Goal: Information Seeking & Learning: Learn about a topic

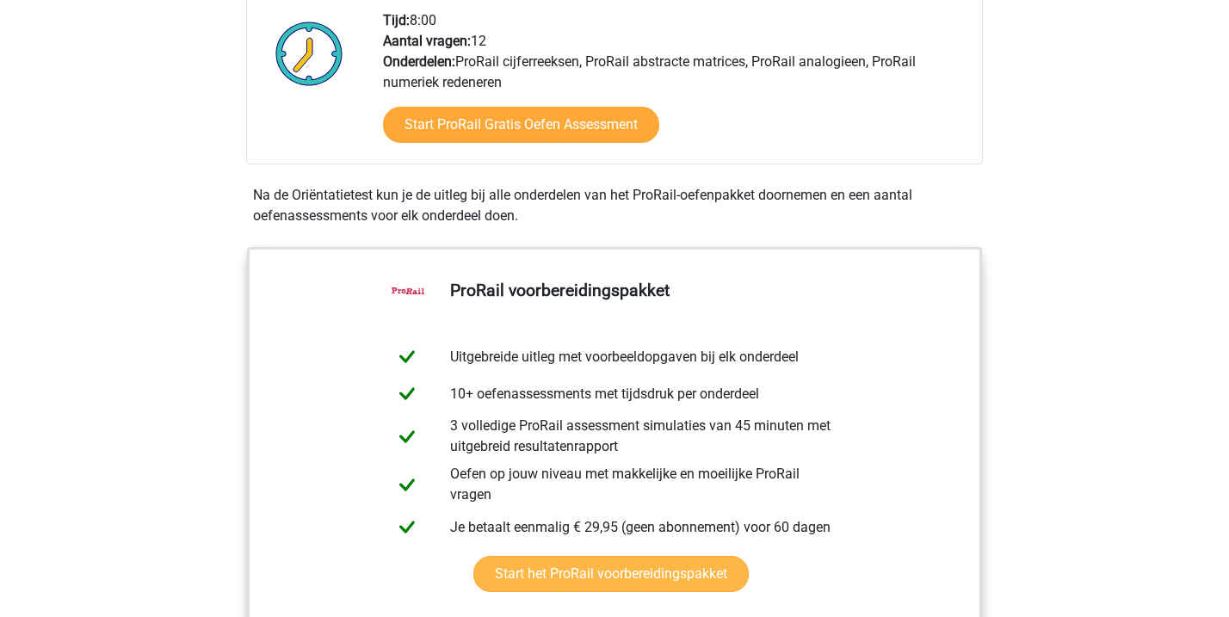
scroll to position [597, 0]
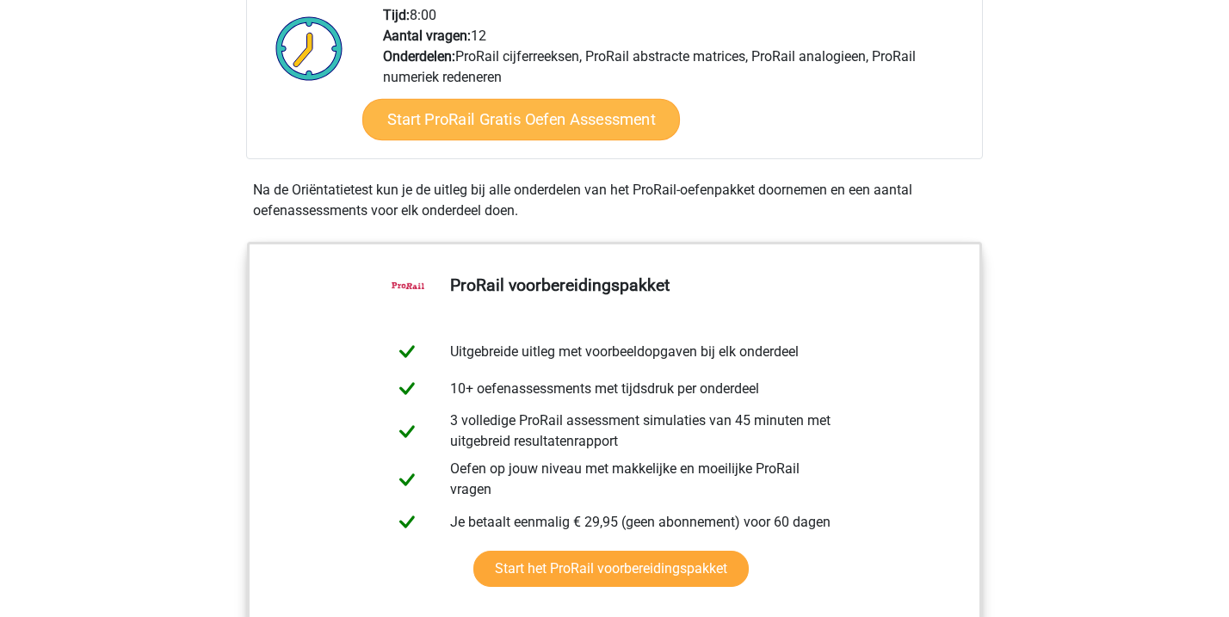
click at [547, 127] on link "Start ProRail Gratis Oefen Assessment" at bounding box center [521, 119] width 318 height 41
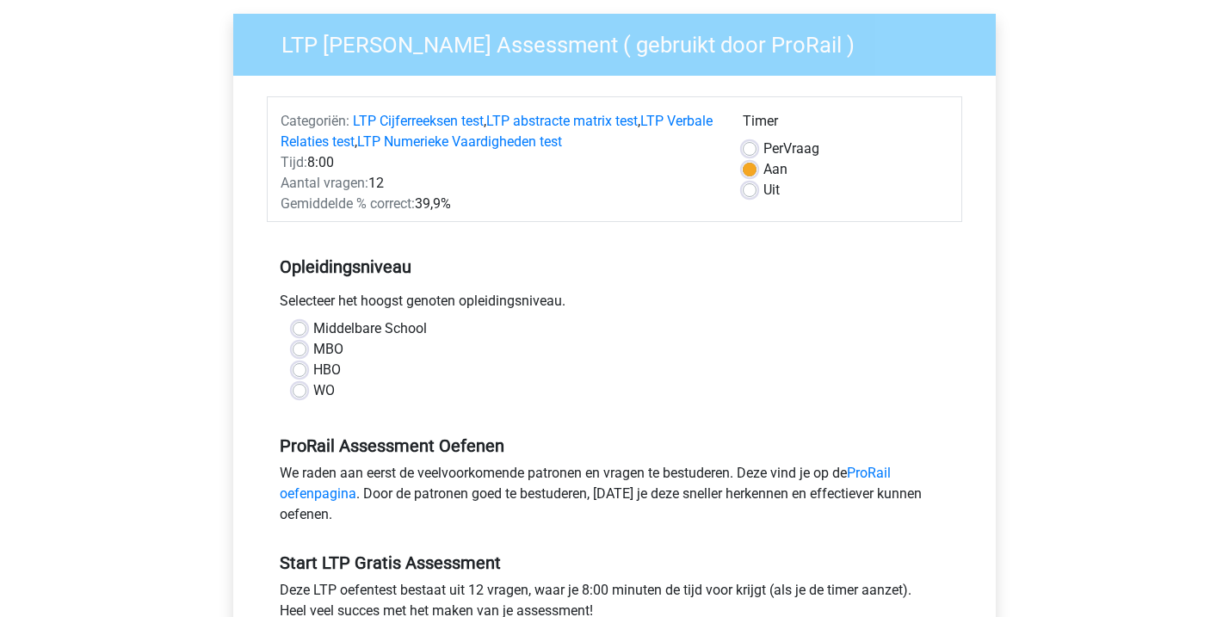
scroll to position [135, 0]
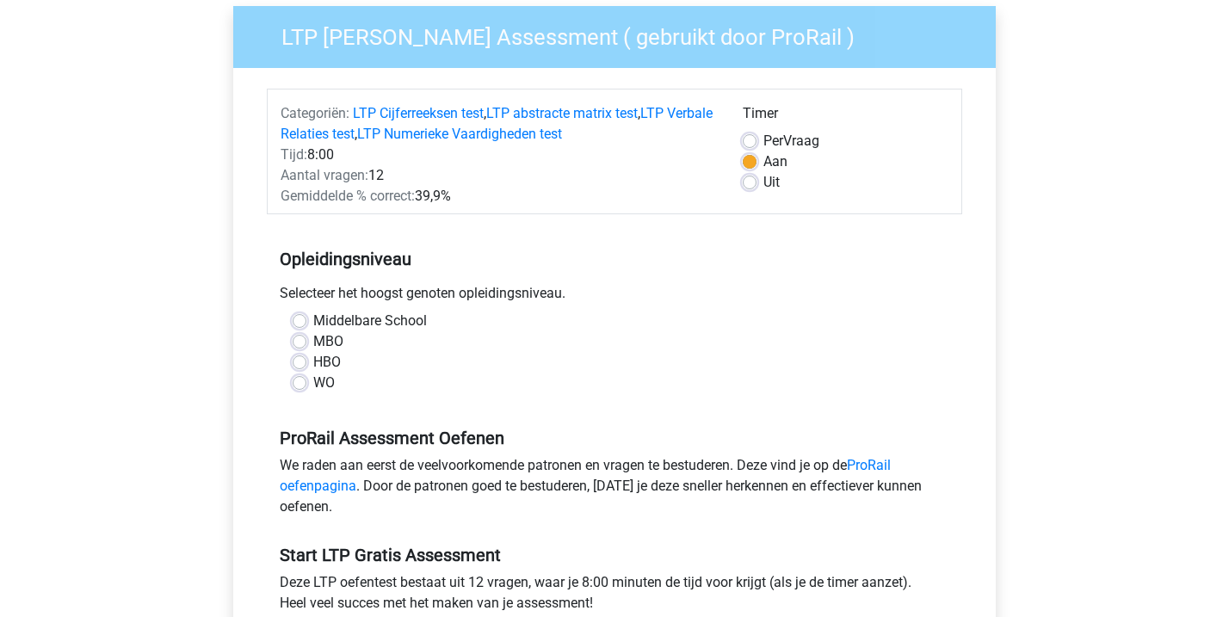
click at [313, 343] on label "MBO" at bounding box center [328, 341] width 30 height 21
click at [299, 343] on input "MBO" at bounding box center [300, 339] width 14 height 17
radio input "true"
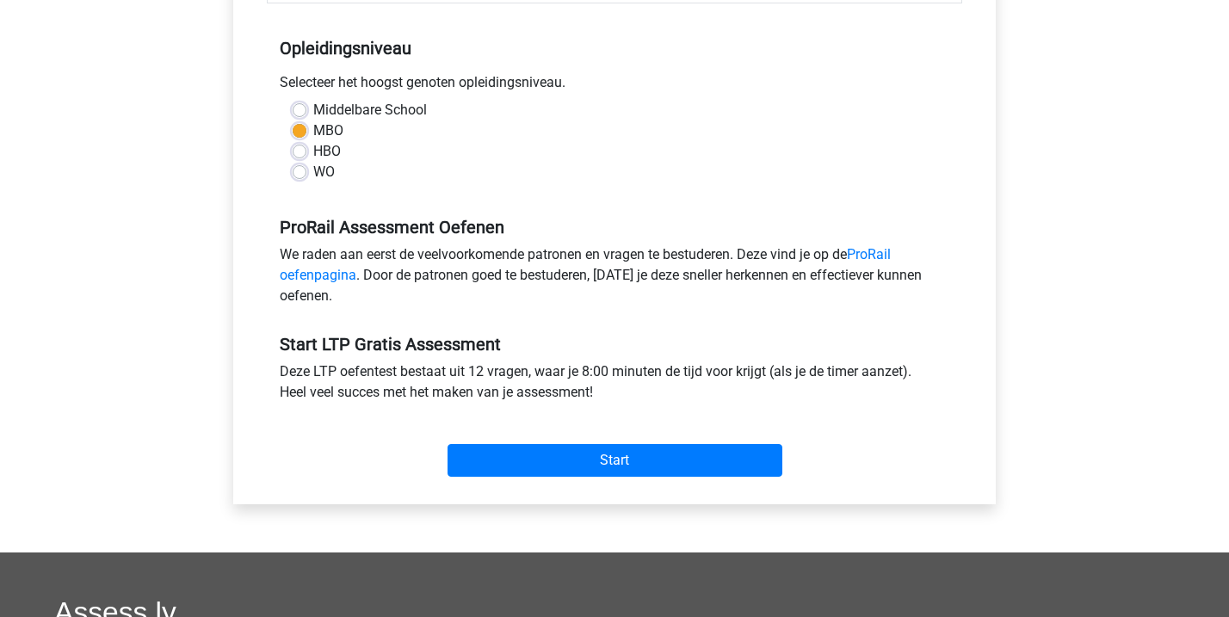
scroll to position [349, 0]
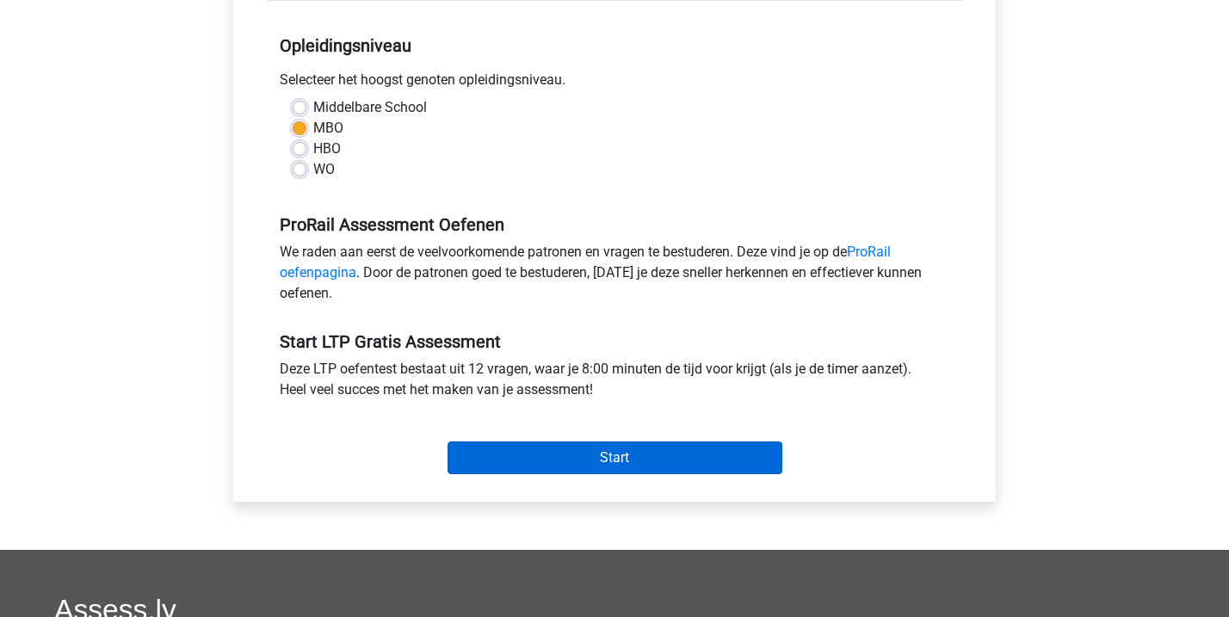
click at [570, 459] on input "Start" at bounding box center [615, 458] width 335 height 33
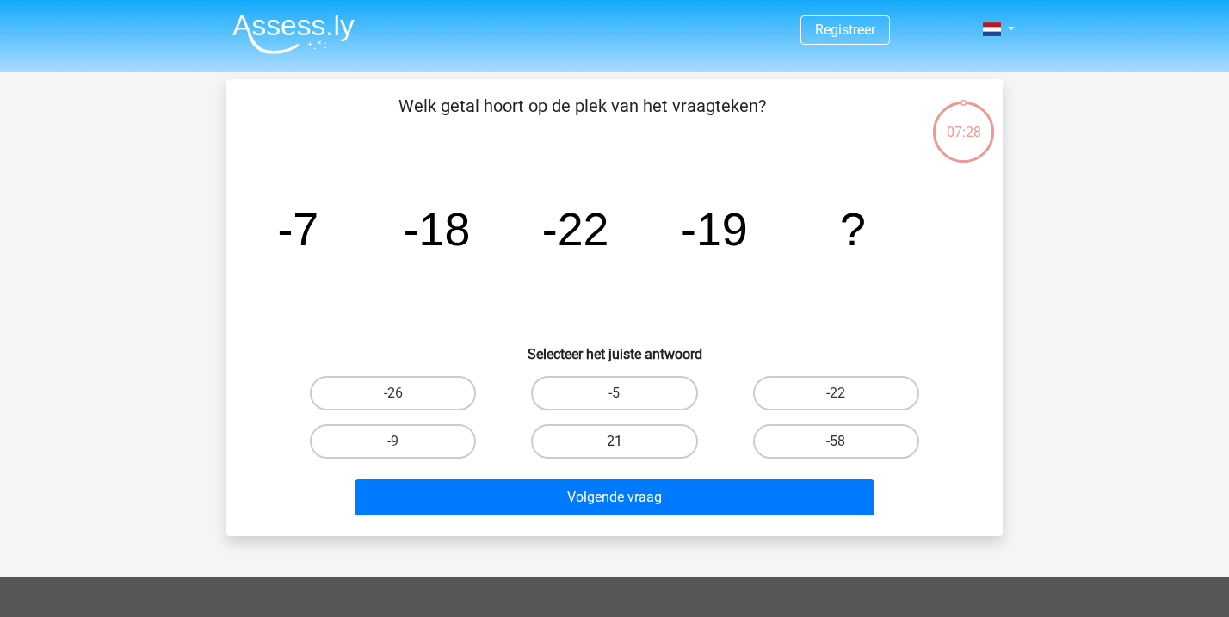
click at [601, 438] on label "21" at bounding box center [614, 441] width 166 height 34
click at [615, 442] on input "21" at bounding box center [620, 447] width 11 height 11
radio input "true"
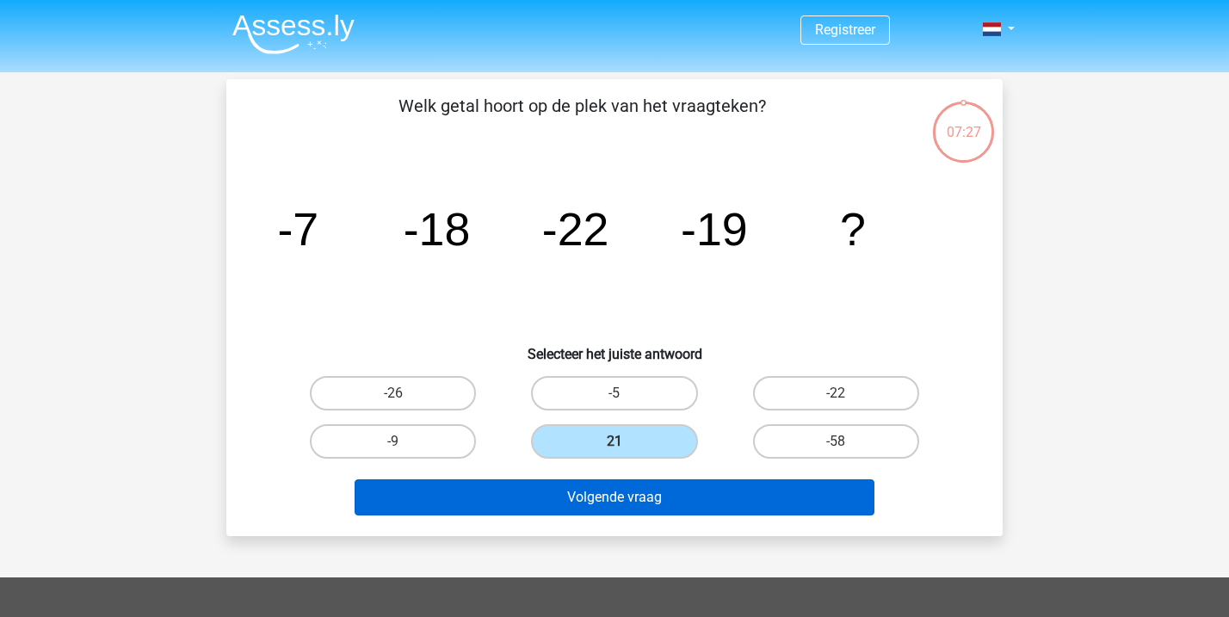
click at [583, 499] on button "Volgende vraag" at bounding box center [615, 497] width 521 height 36
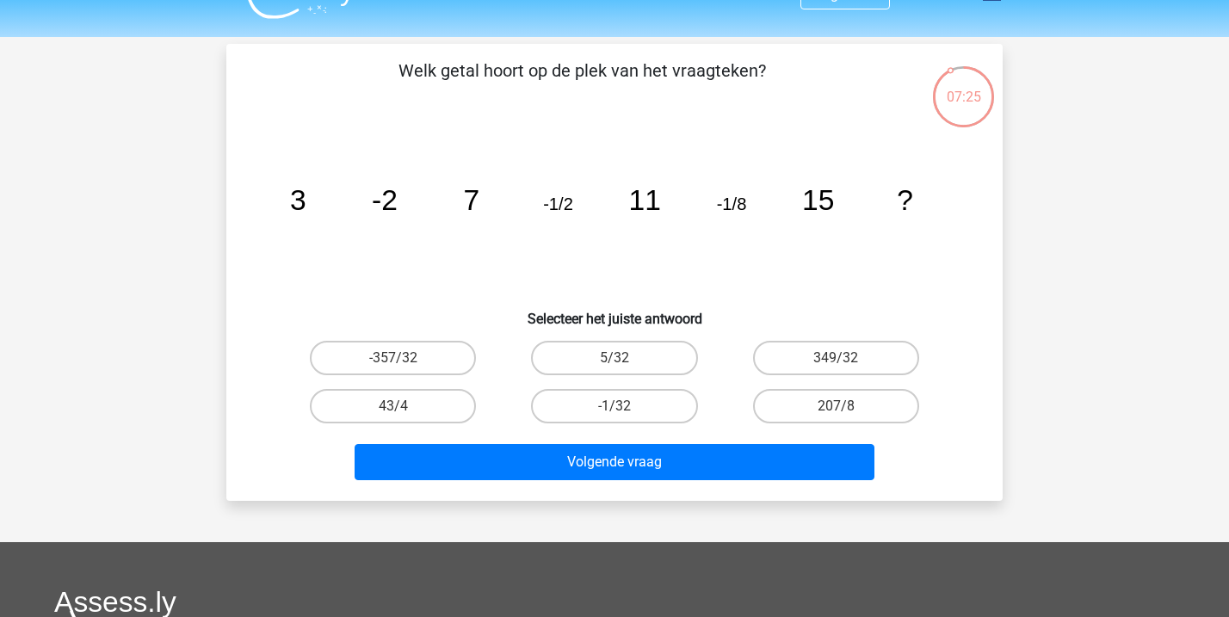
scroll to position [25, 0]
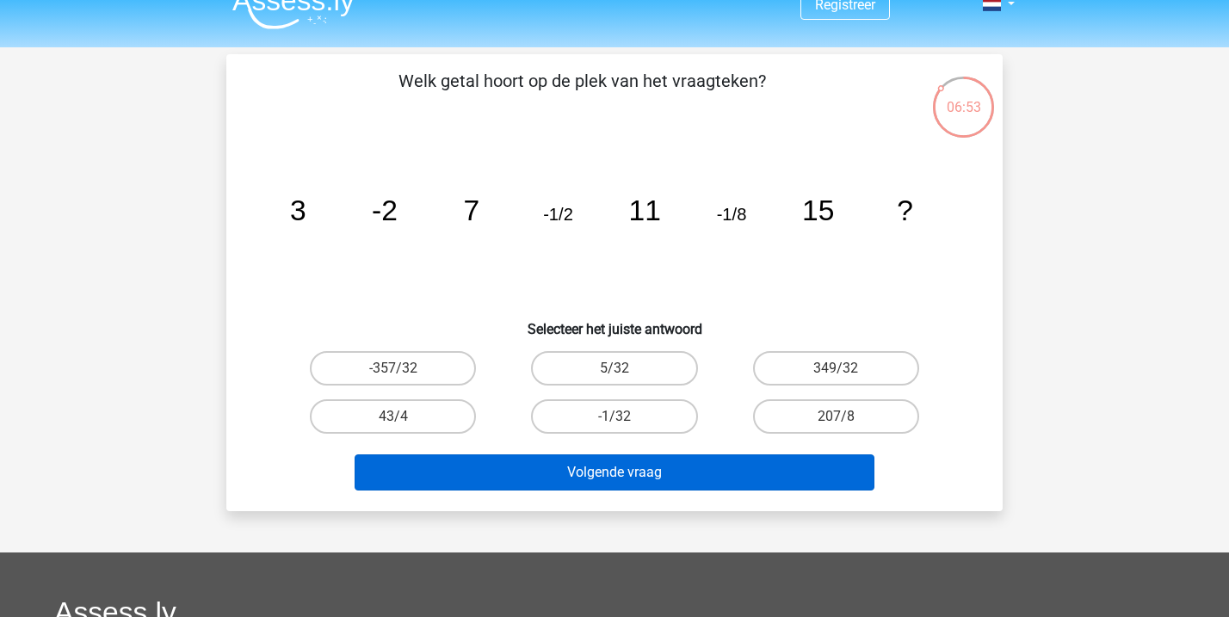
click at [577, 454] on button "Volgende vraag" at bounding box center [615, 472] width 521 height 36
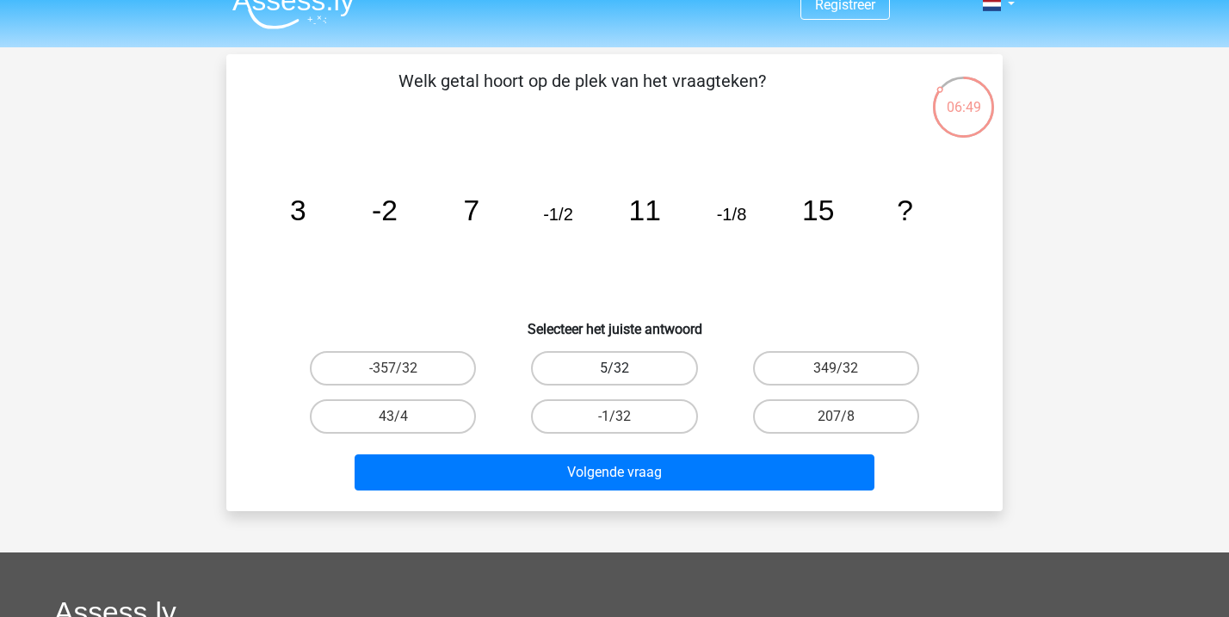
click at [627, 375] on label "5/32" at bounding box center [614, 368] width 166 height 34
click at [626, 375] on input "5/32" at bounding box center [620, 373] width 11 height 11
radio input "true"
click at [610, 412] on label "-1/32" at bounding box center [614, 416] width 166 height 34
click at [615, 417] on input "-1/32" at bounding box center [620, 422] width 11 height 11
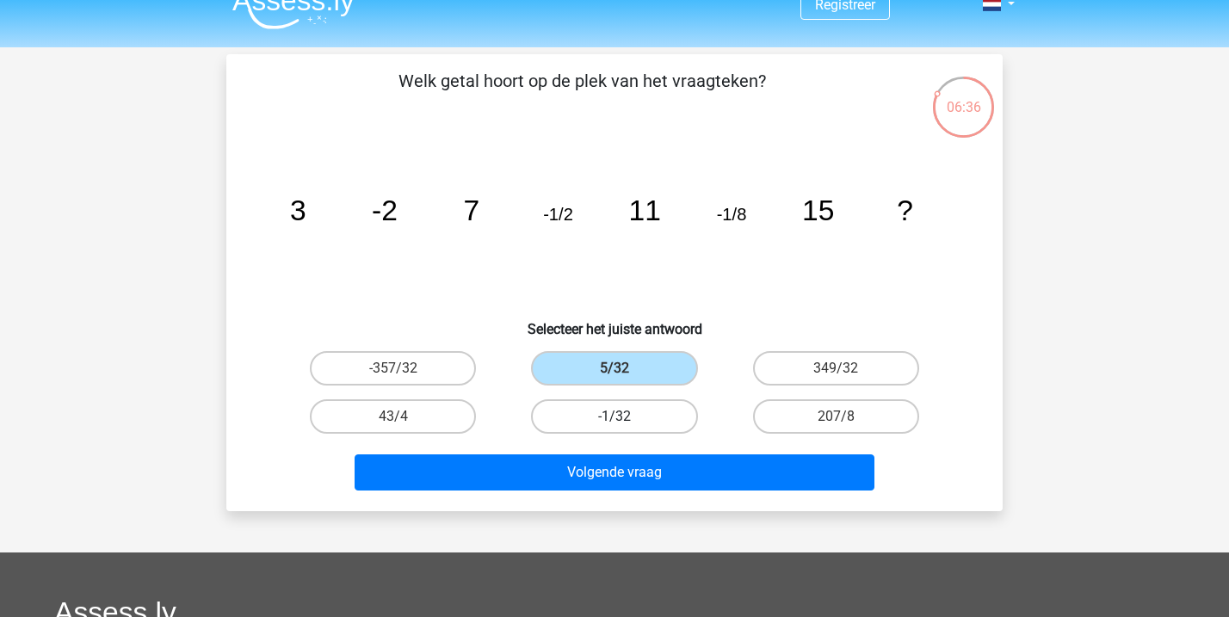
radio input "true"
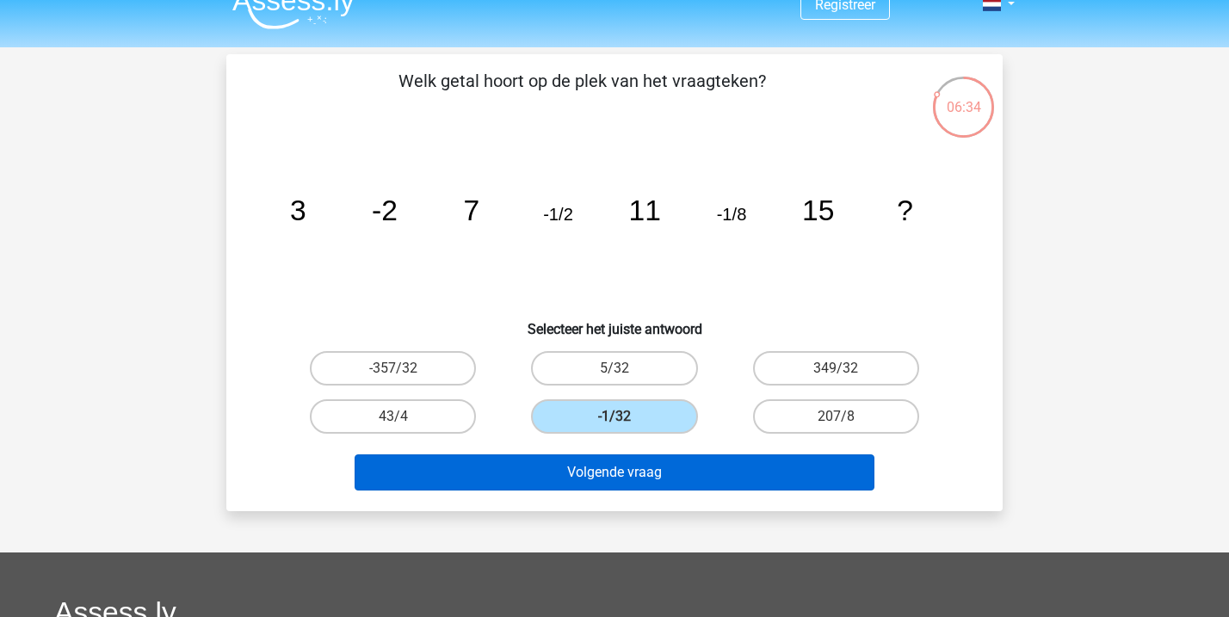
click at [603, 469] on button "Volgende vraag" at bounding box center [615, 472] width 521 height 36
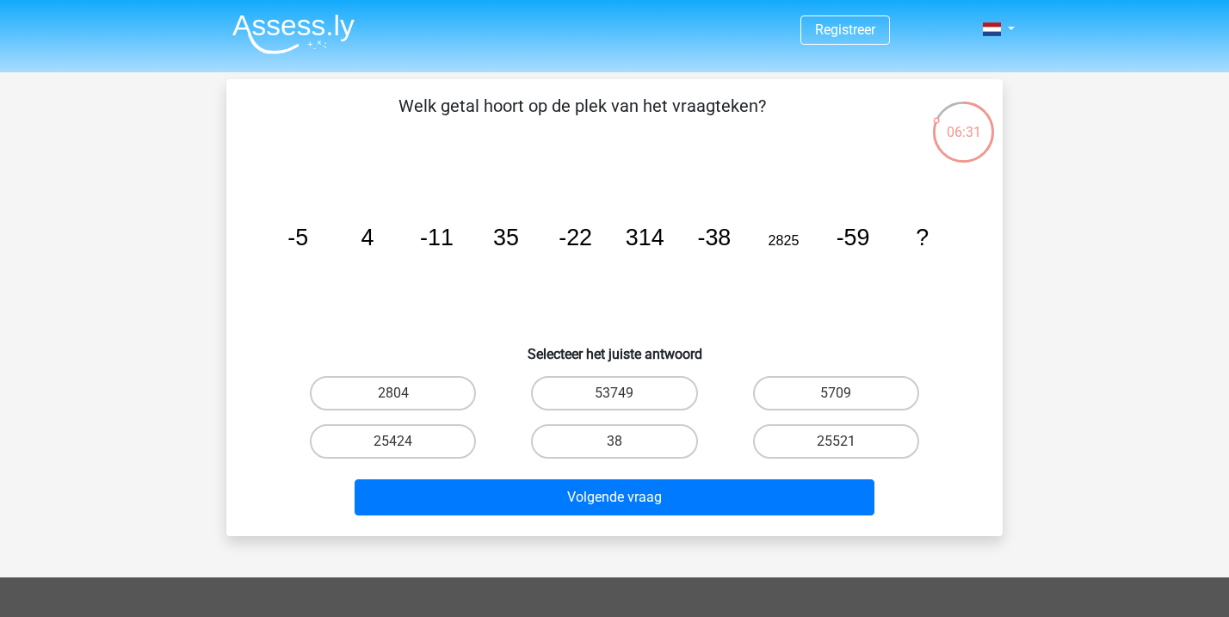
scroll to position [0, 0]
click at [388, 392] on label "2804" at bounding box center [393, 393] width 166 height 34
click at [393, 393] on input "2804" at bounding box center [398, 398] width 11 height 11
radio input "true"
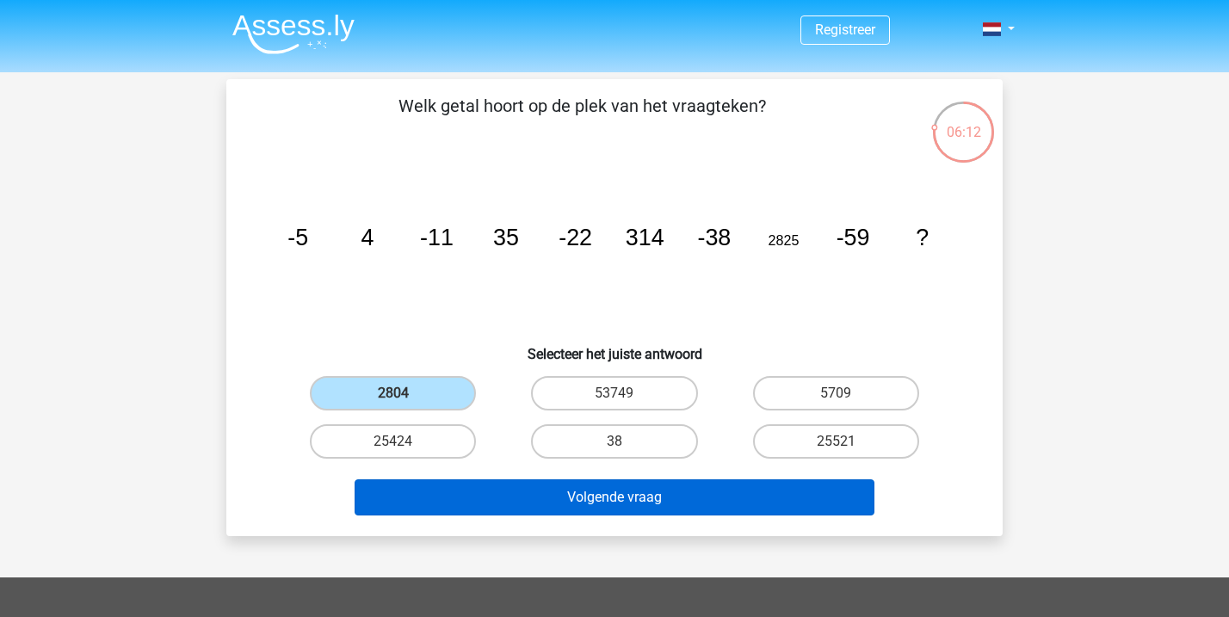
click at [572, 492] on button "Volgende vraag" at bounding box center [615, 497] width 521 height 36
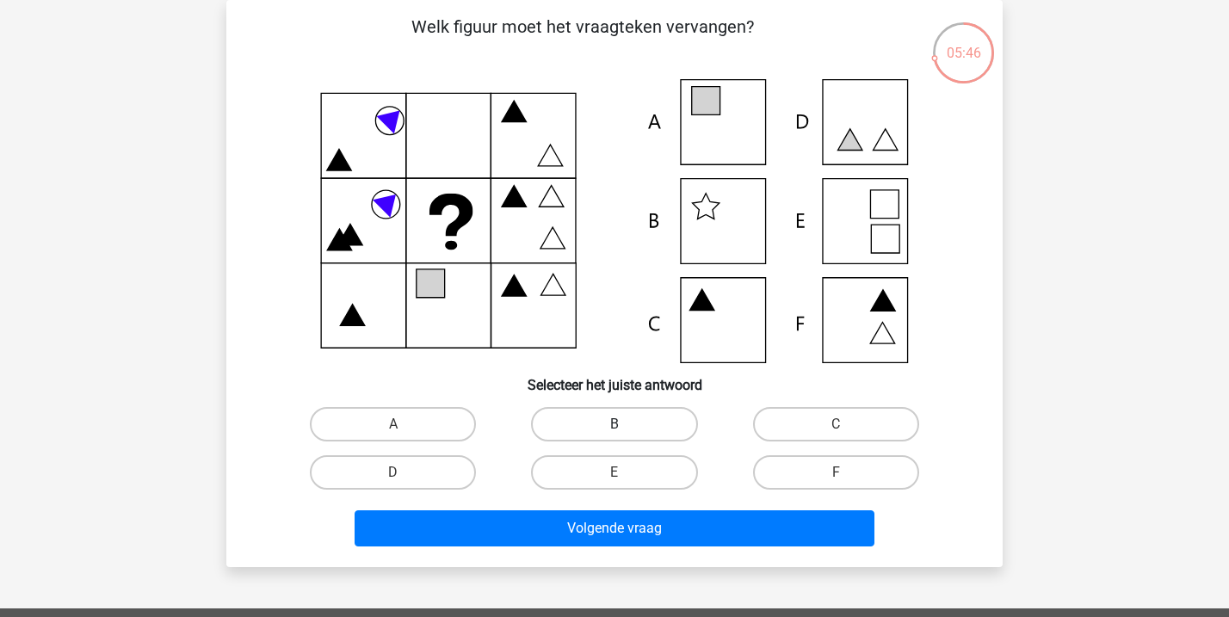
click at [604, 420] on label "B" at bounding box center [614, 424] width 166 height 34
click at [615, 424] on input "B" at bounding box center [620, 429] width 11 height 11
radio input "true"
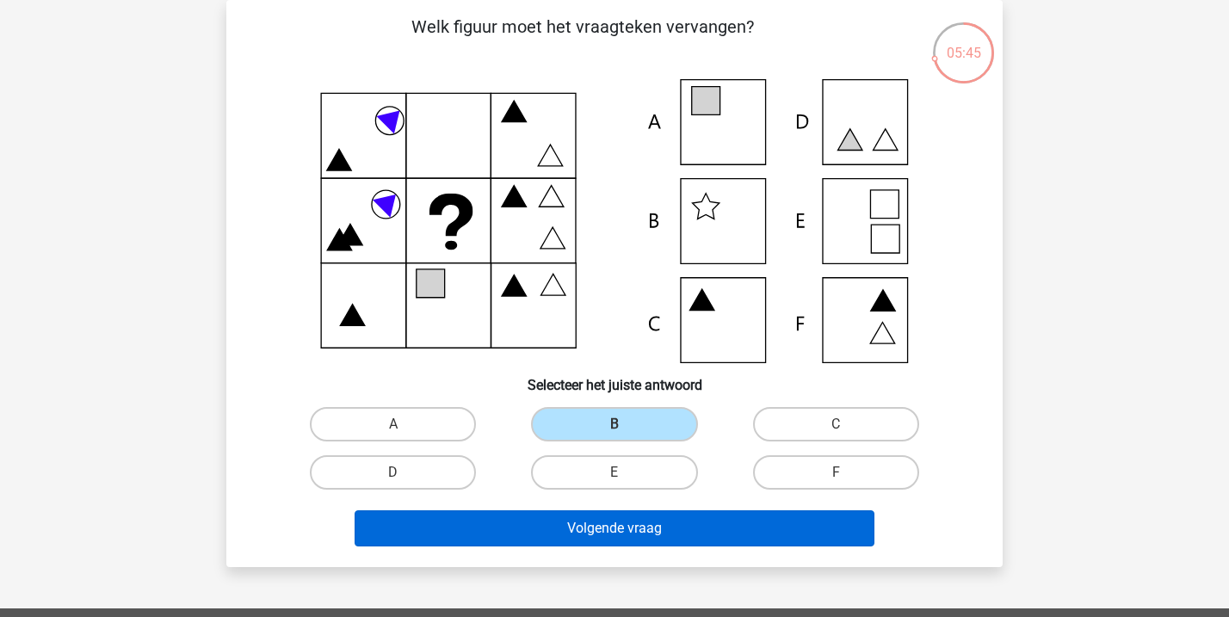
click at [596, 525] on button "Volgende vraag" at bounding box center [615, 528] width 521 height 36
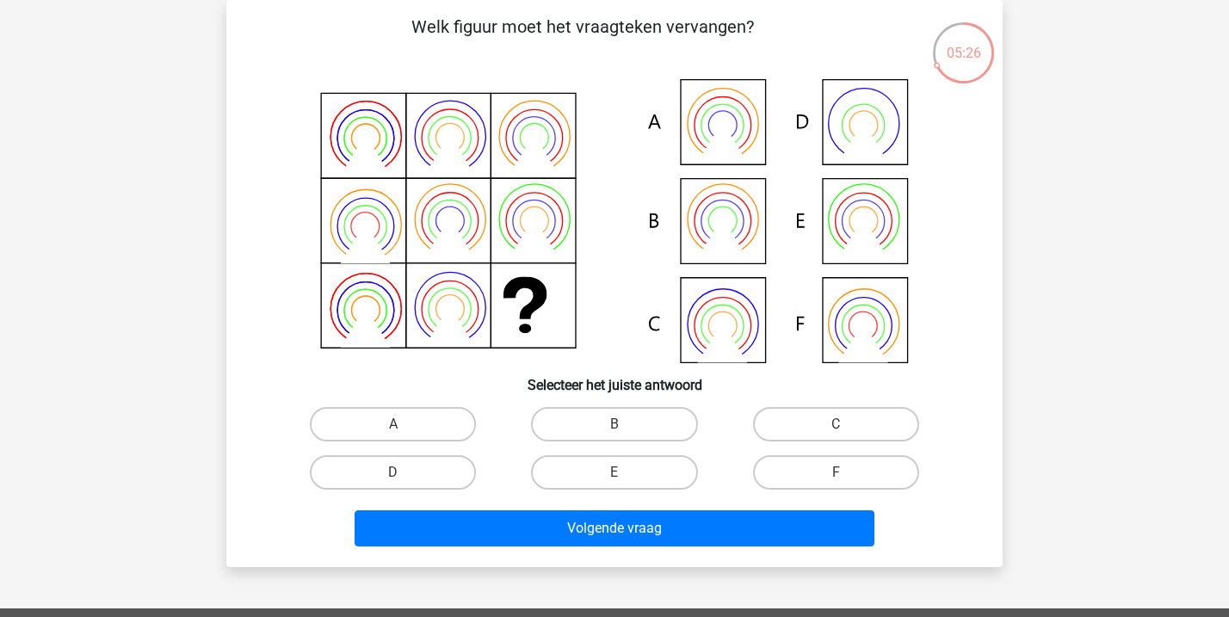
click at [564, 275] on icon at bounding box center [615, 221] width 694 height 284
click at [817, 468] on label "F" at bounding box center [836, 472] width 166 height 34
click at [836, 473] on input "F" at bounding box center [841, 478] width 11 height 11
radio input "true"
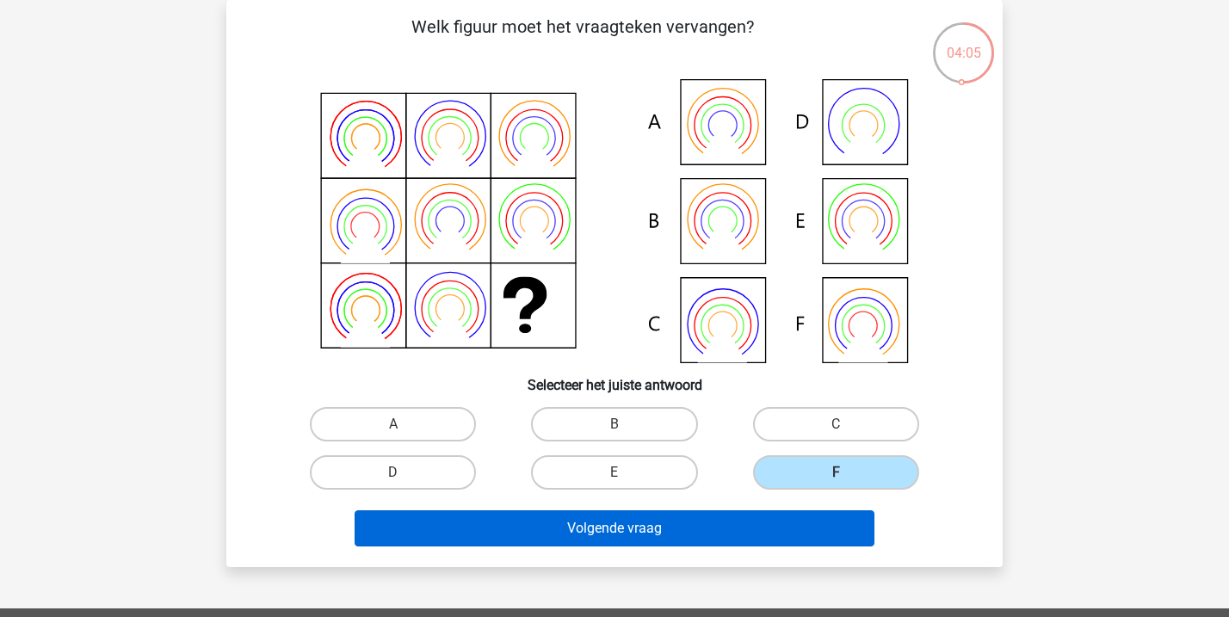
click at [727, 522] on button "Volgende vraag" at bounding box center [615, 528] width 521 height 36
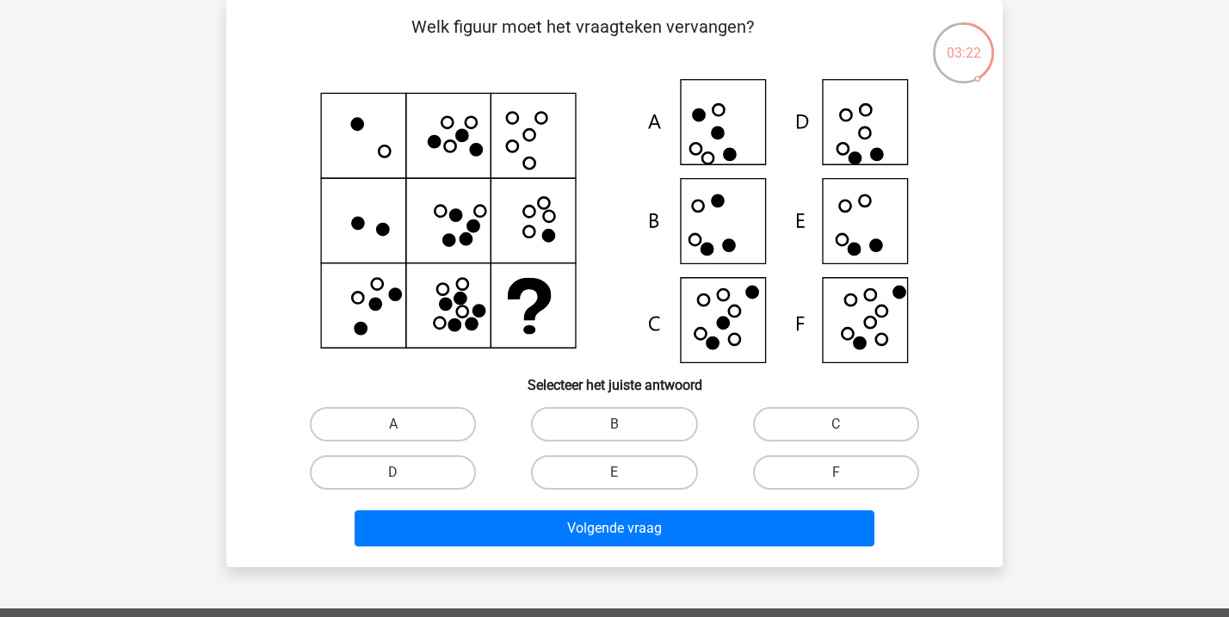
click at [872, 227] on icon at bounding box center [615, 221] width 694 height 284
click at [599, 471] on label "E" at bounding box center [614, 472] width 166 height 34
click at [615, 473] on input "E" at bounding box center [620, 478] width 11 height 11
radio input "true"
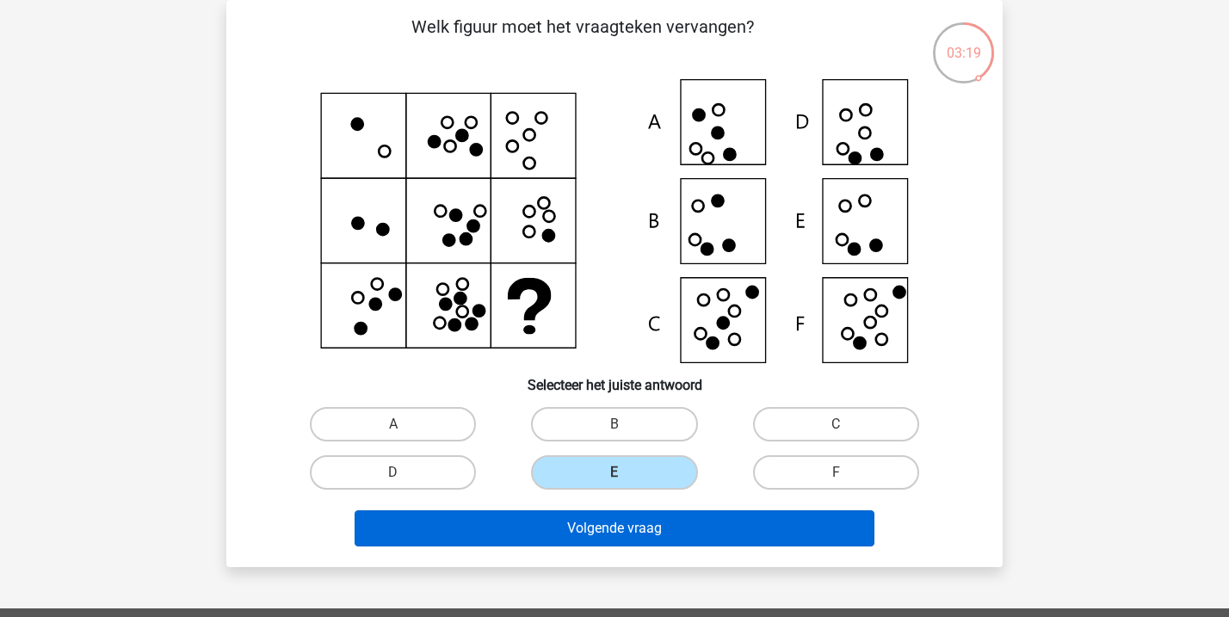
click at [585, 526] on button "Volgende vraag" at bounding box center [615, 528] width 521 height 36
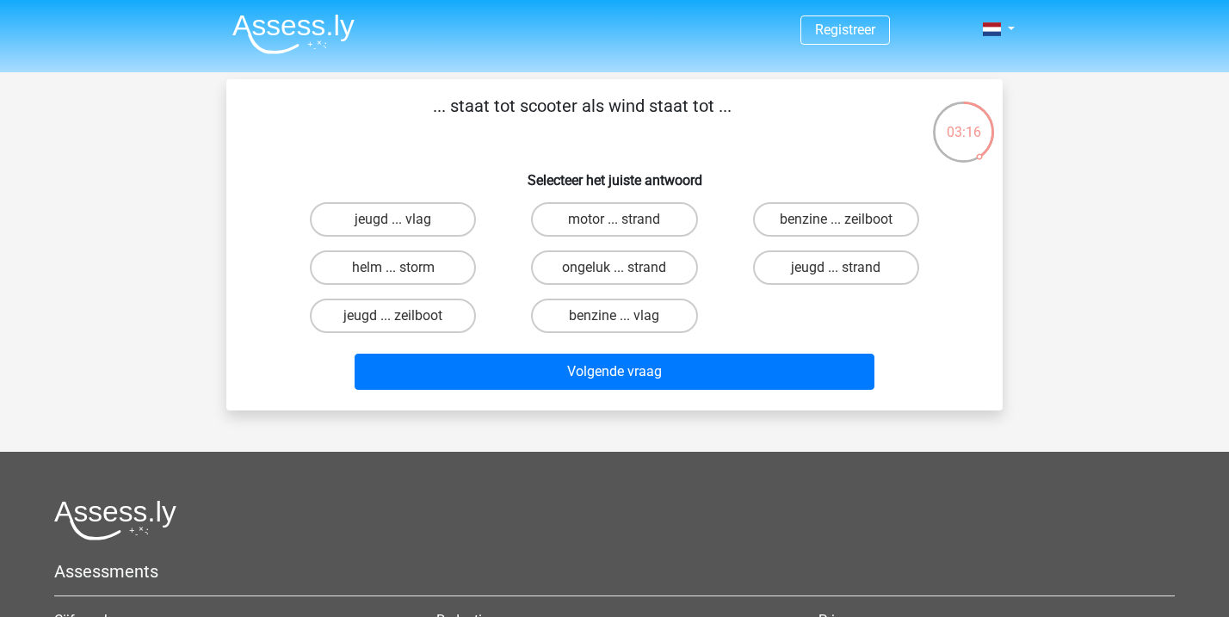
scroll to position [0, 0]
click at [441, 267] on label "helm ... storm" at bounding box center [393, 267] width 166 height 34
click at [405, 268] on input "helm ... storm" at bounding box center [398, 273] width 11 height 11
radio input "true"
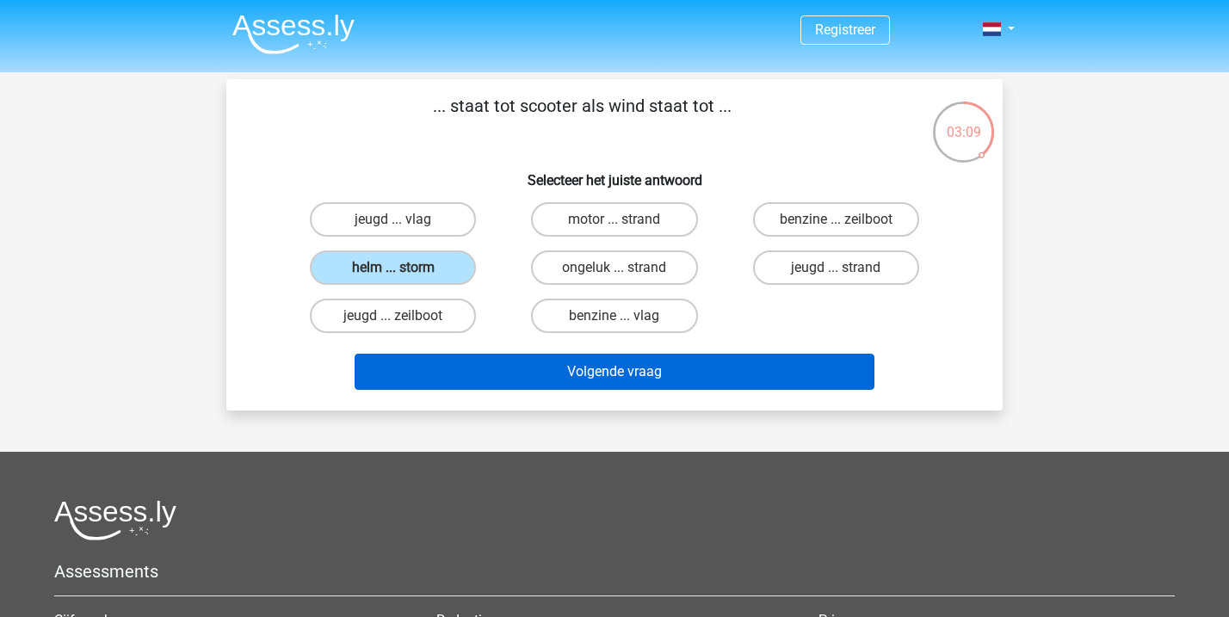
click at [543, 374] on button "Volgende vraag" at bounding box center [615, 372] width 521 height 36
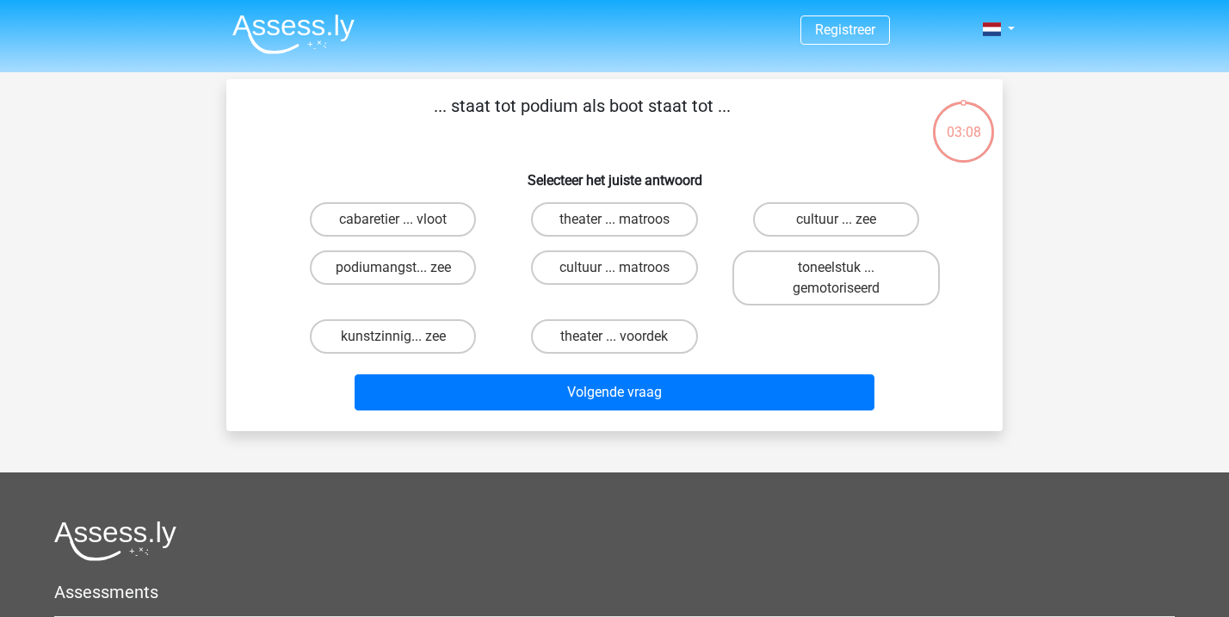
scroll to position [79, 0]
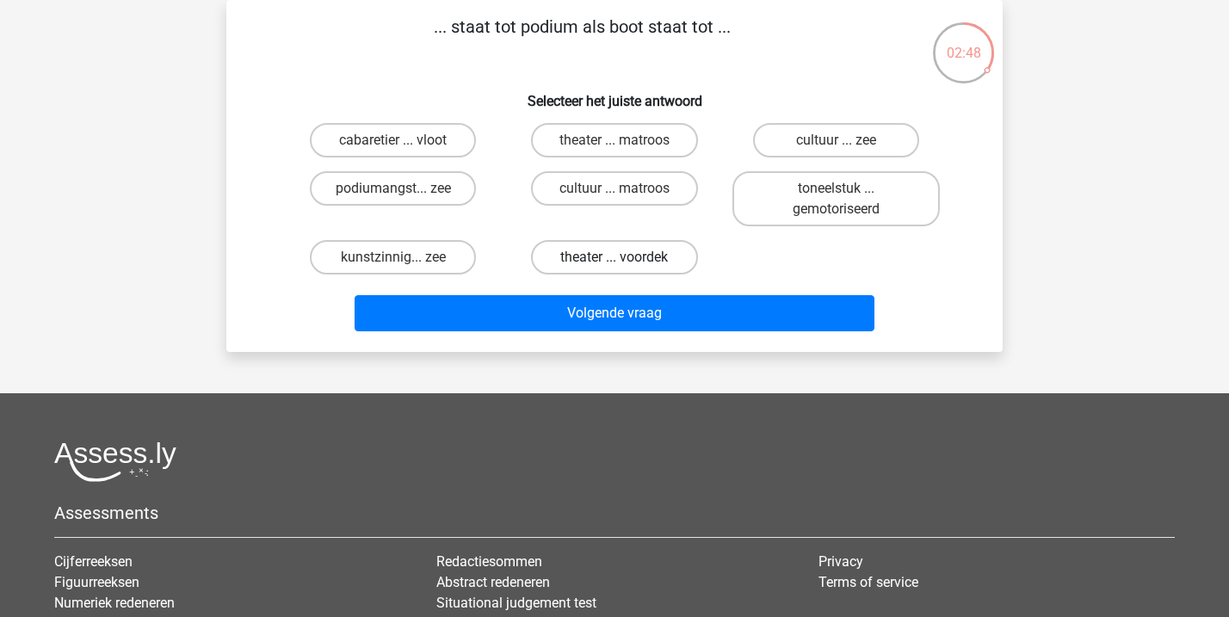
click at [611, 256] on label "theater ... voordek" at bounding box center [614, 257] width 166 height 34
click at [615, 257] on input "theater ... voordek" at bounding box center [620, 262] width 11 height 11
radio input "true"
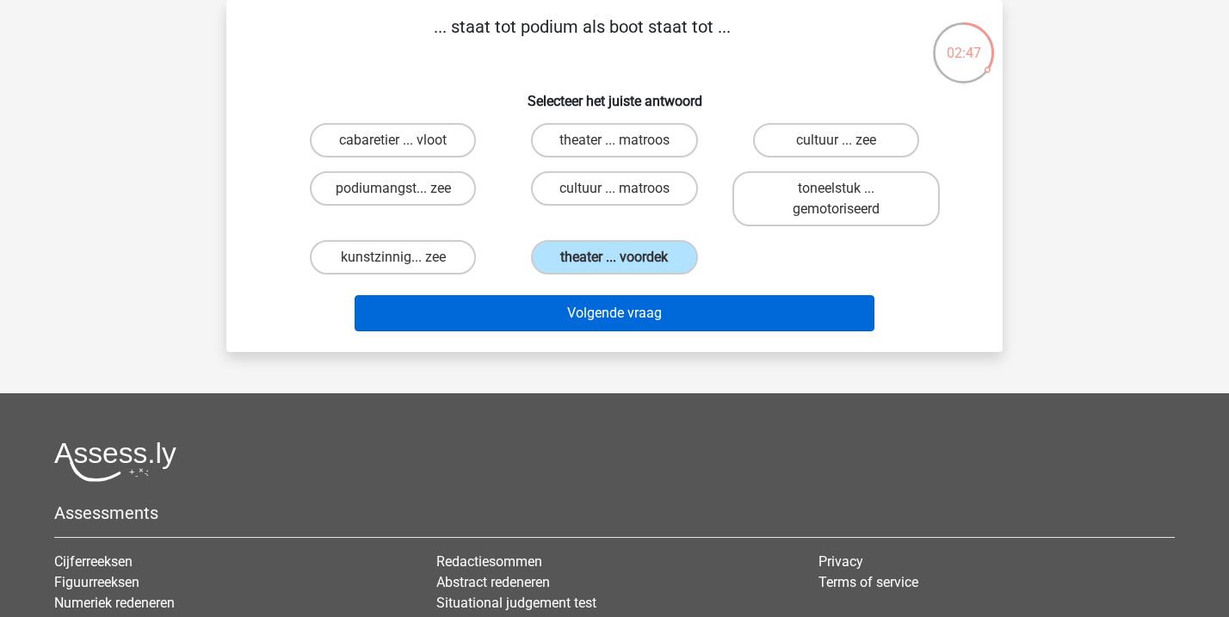
click at [598, 316] on button "Volgende vraag" at bounding box center [615, 313] width 521 height 36
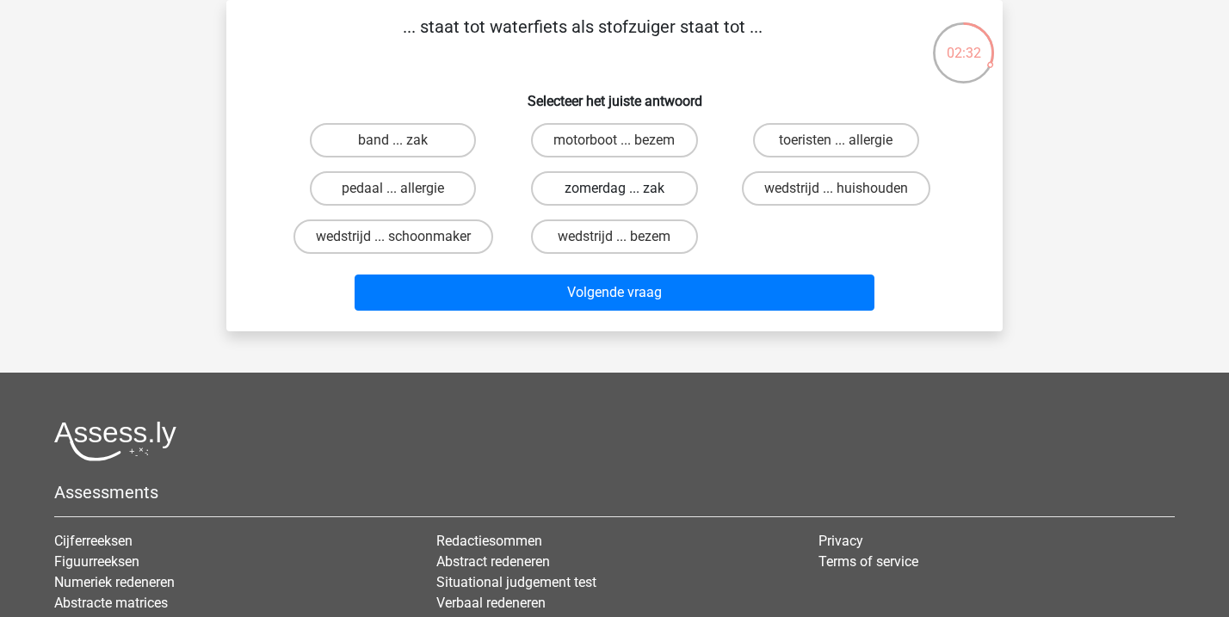
click at [609, 189] on label "zomerdag ... zak" at bounding box center [614, 188] width 166 height 34
click at [615, 189] on input "zomerdag ... zak" at bounding box center [620, 193] width 11 height 11
radio input "true"
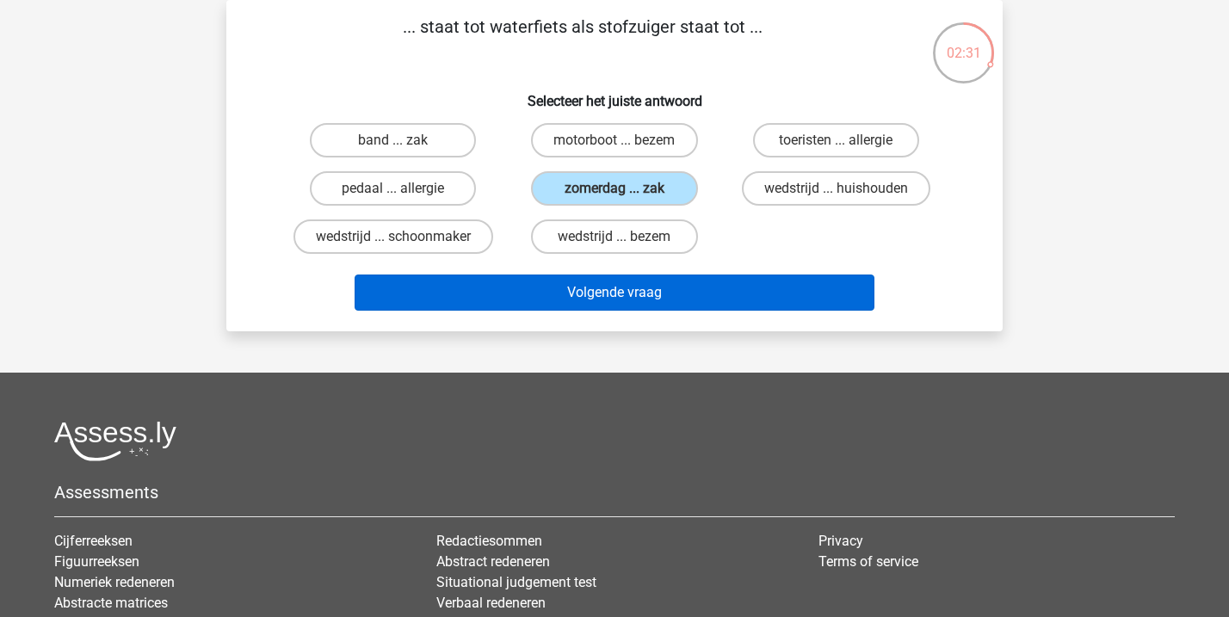
click at [593, 292] on button "Volgende vraag" at bounding box center [615, 293] width 521 height 36
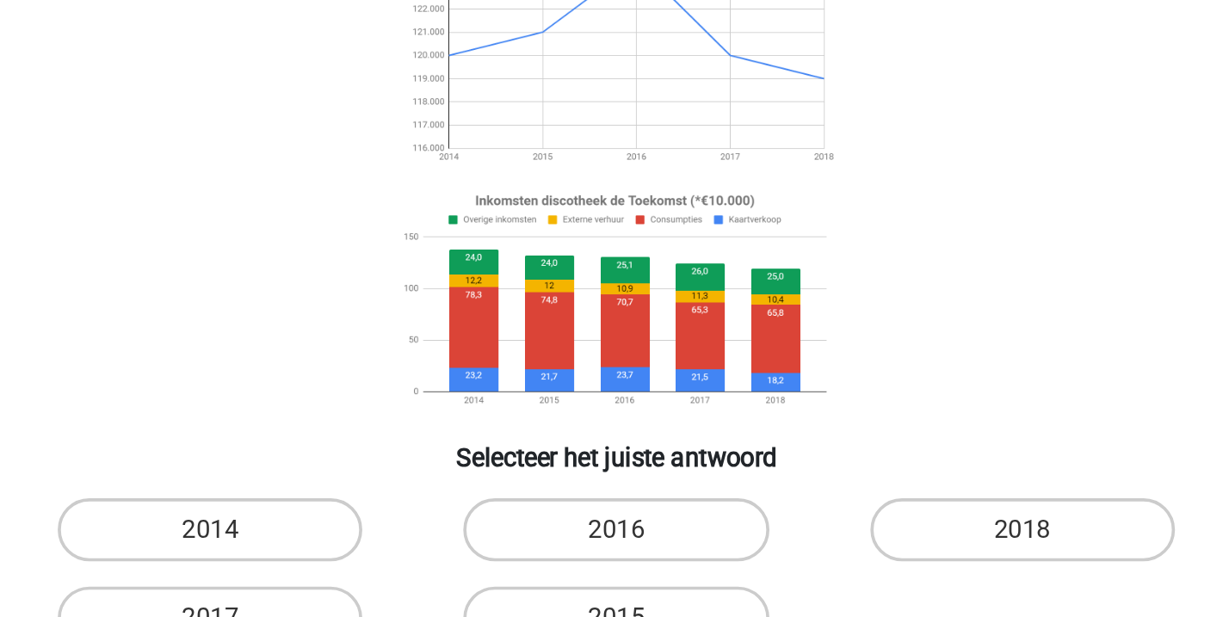
scroll to position [46, 0]
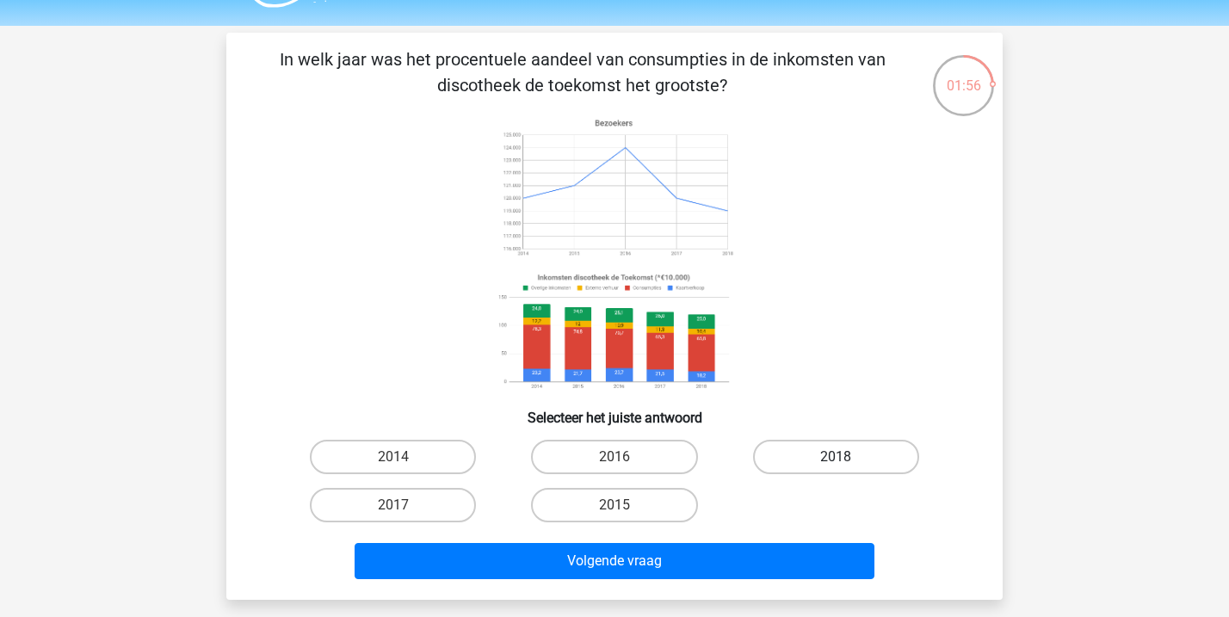
click at [823, 464] on label "2018" at bounding box center [836, 457] width 166 height 34
click at [836, 464] on input "2018" at bounding box center [841, 462] width 11 height 11
radio input "true"
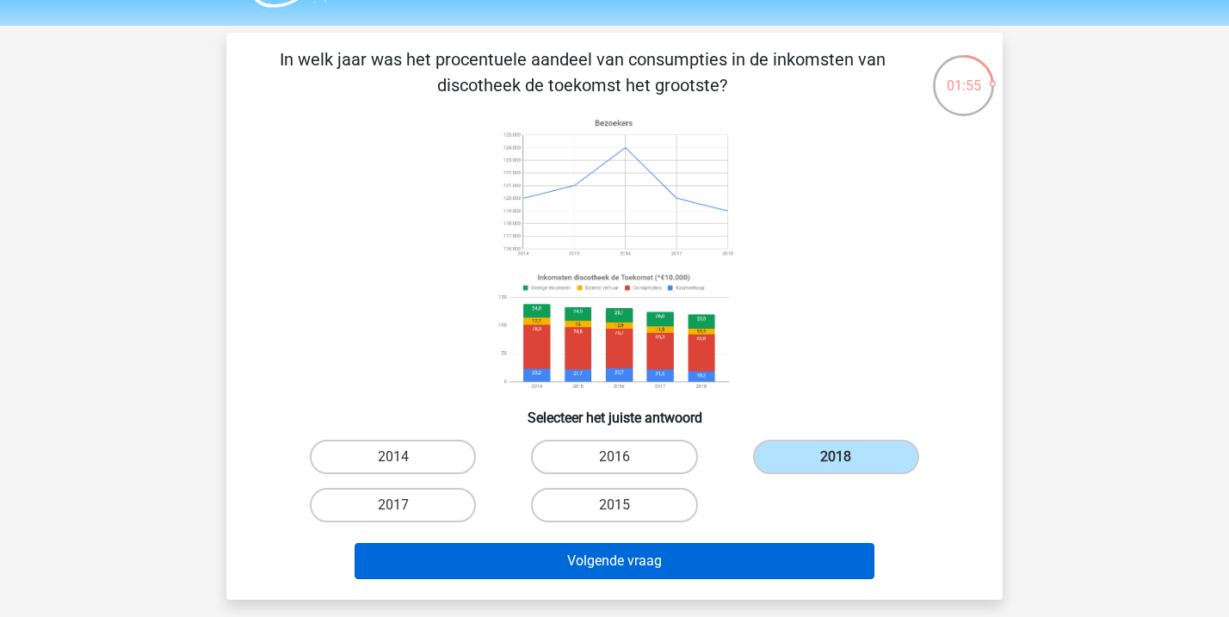
click at [739, 565] on button "Volgende vraag" at bounding box center [615, 561] width 521 height 36
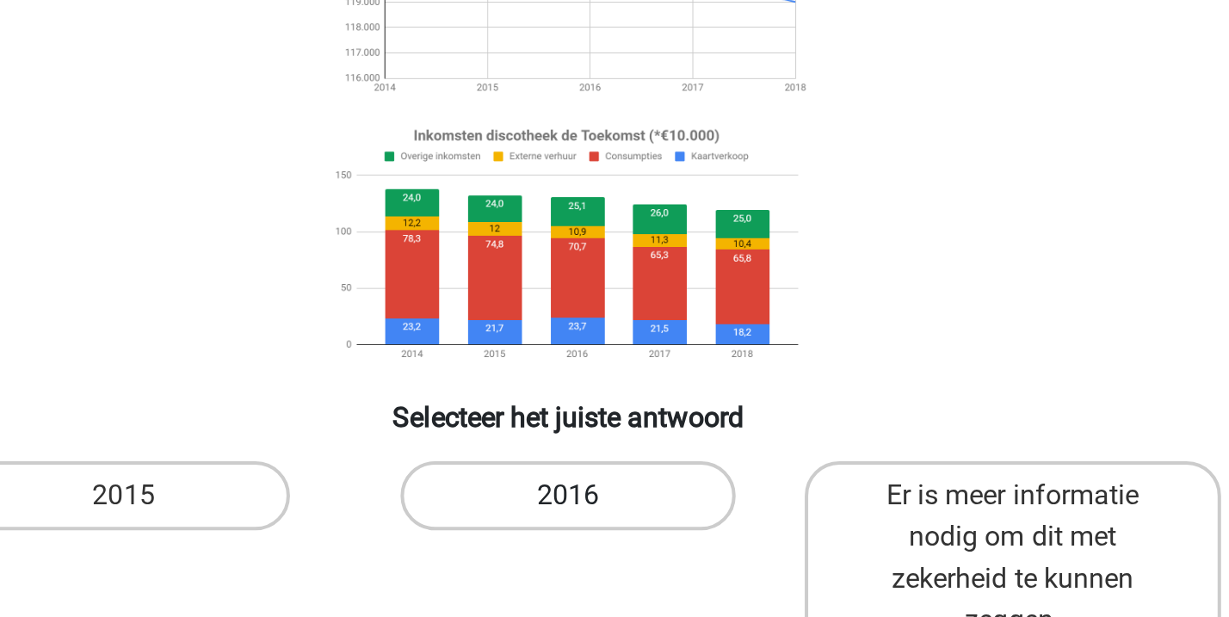
scroll to position [9, 0]
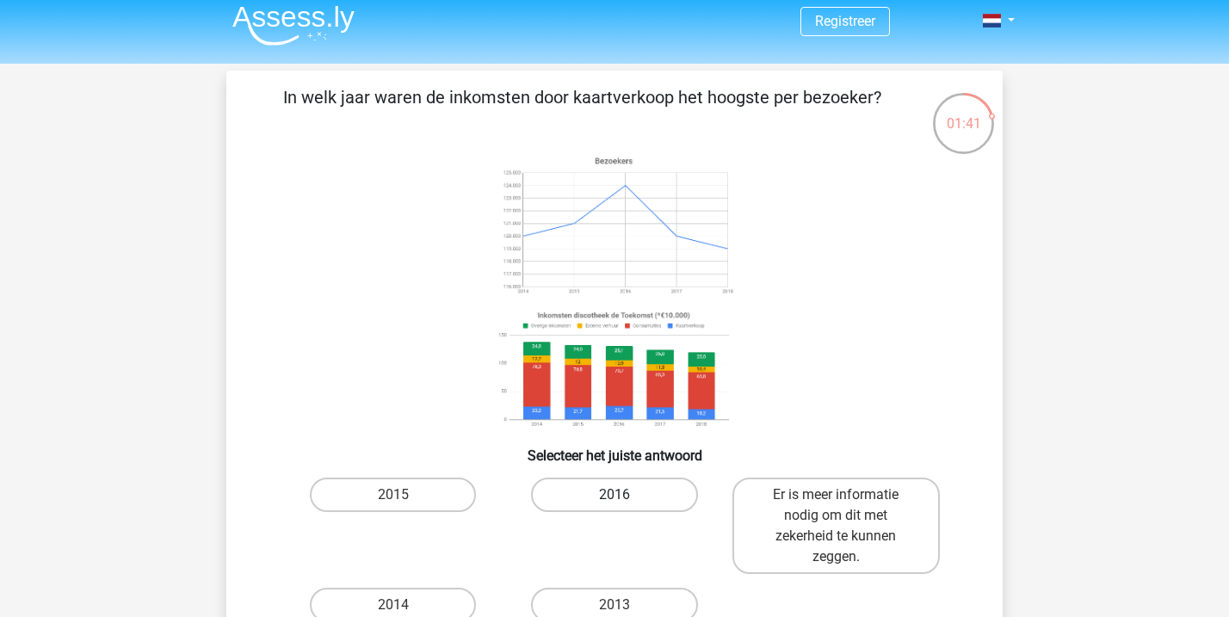
click at [596, 492] on label "2016" at bounding box center [614, 495] width 166 height 34
click at [615, 495] on input "2016" at bounding box center [620, 500] width 11 height 11
radio input "true"
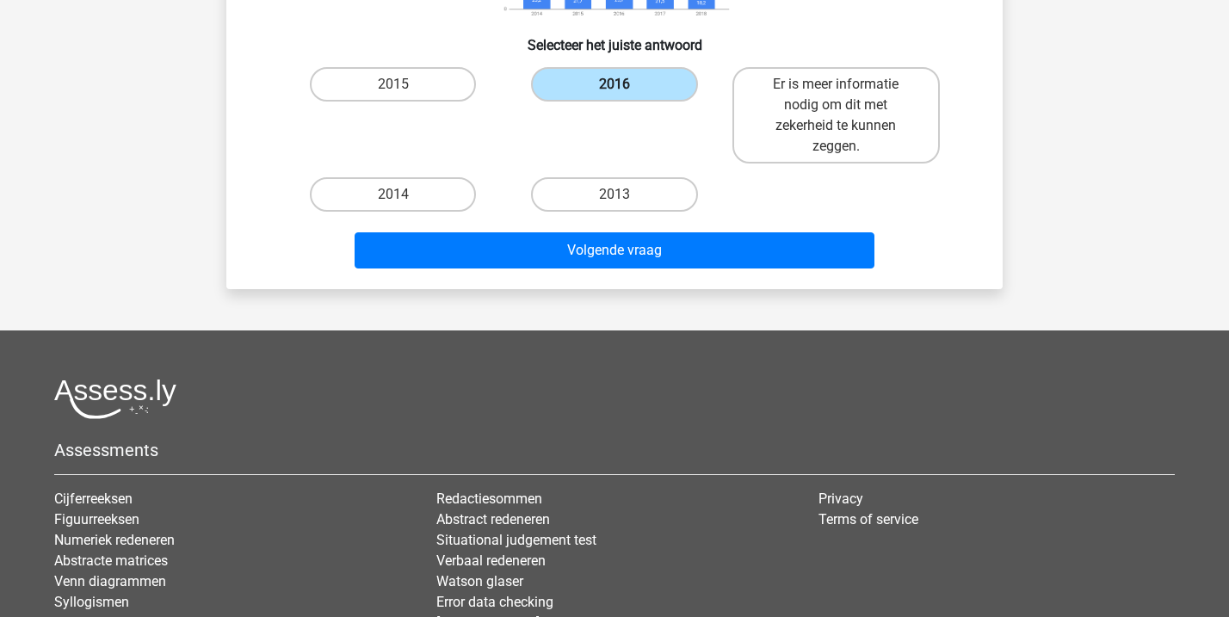
scroll to position [443, 0]
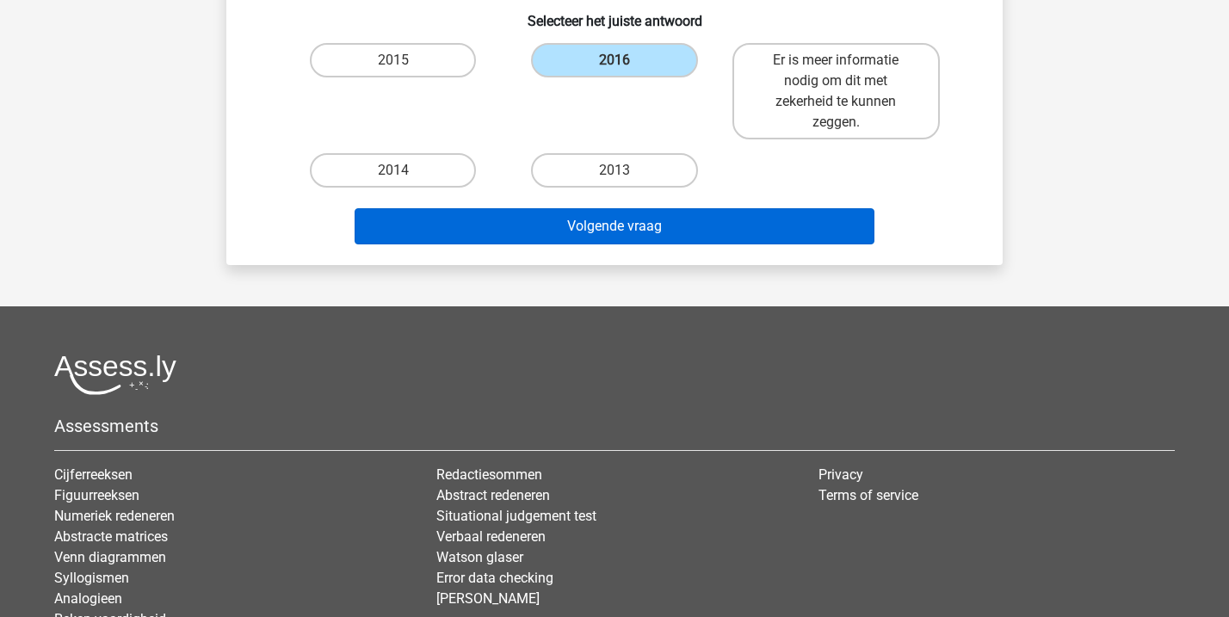
click at [605, 226] on button "Volgende vraag" at bounding box center [615, 226] width 521 height 36
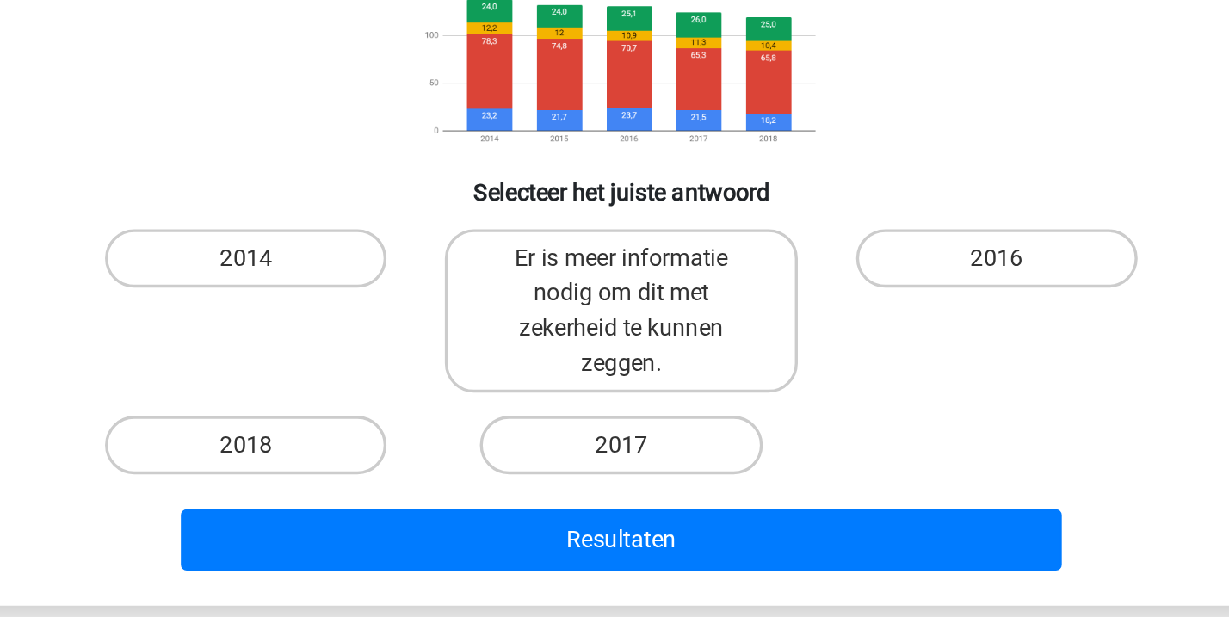
scroll to position [116, 0]
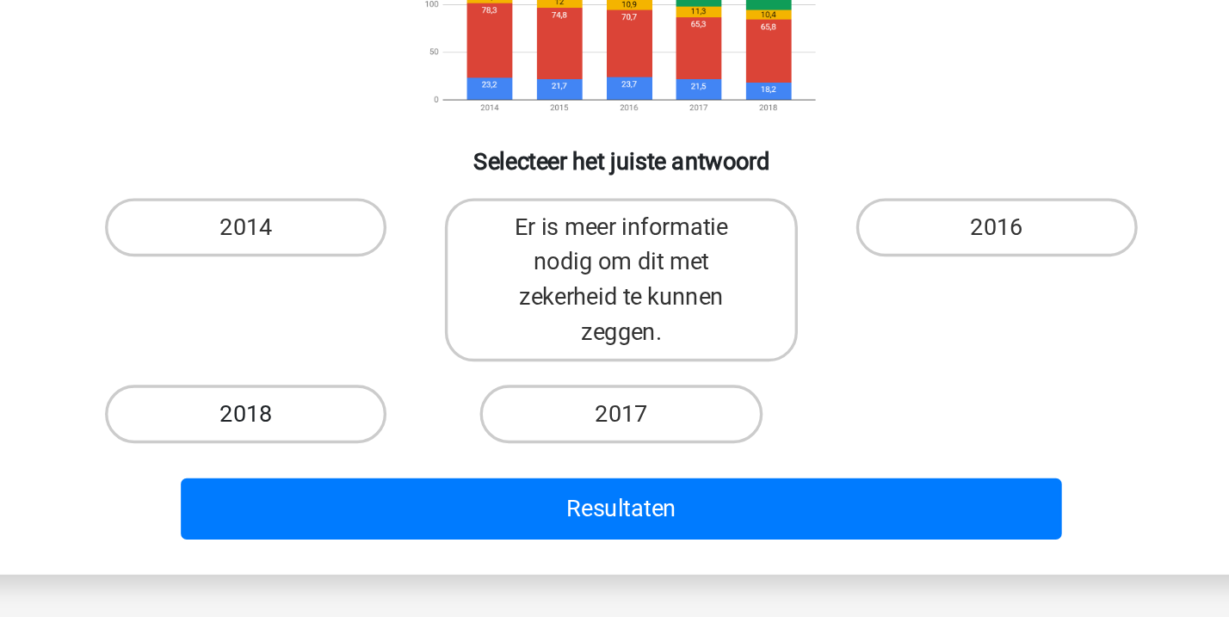
click at [310, 480] on label "2018" at bounding box center [393, 497] width 166 height 34
click at [393, 497] on input "2018" at bounding box center [398, 502] width 11 height 11
radio input "true"
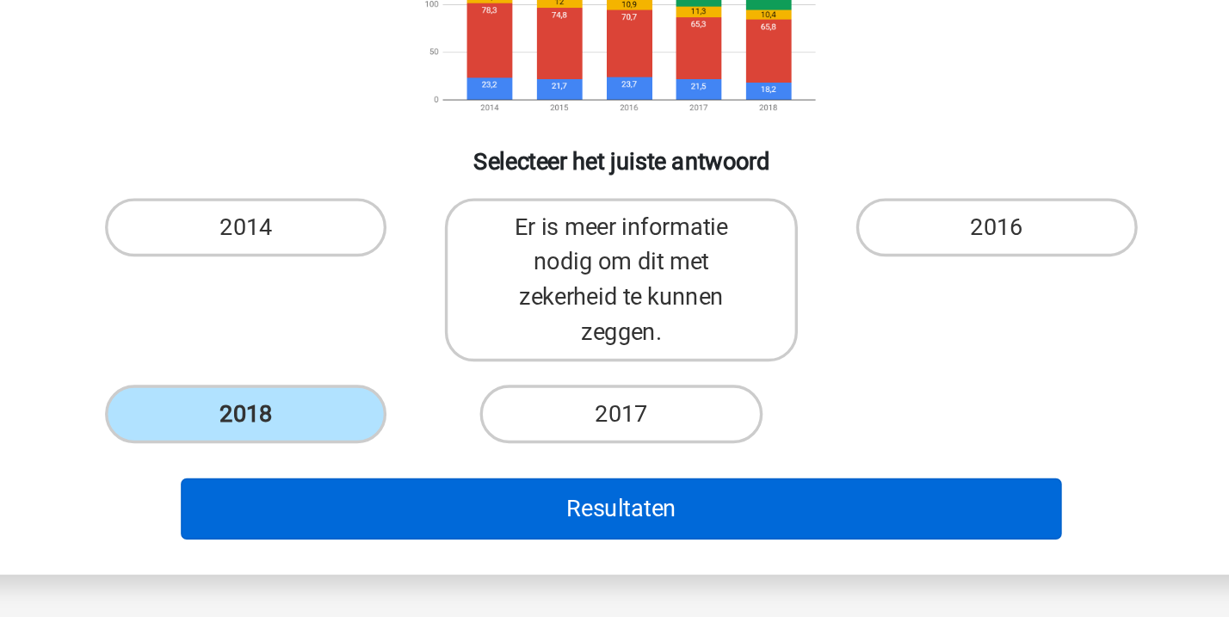
click at [355, 535] on button "Resultaten" at bounding box center [615, 553] width 521 height 36
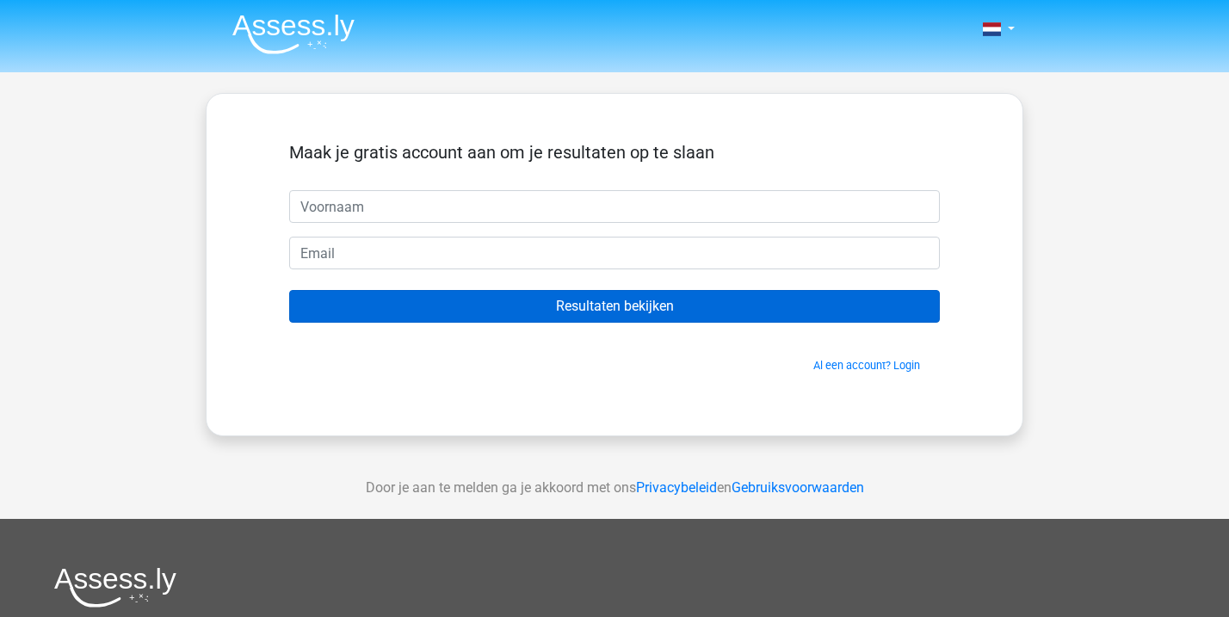
click at [733, 310] on input "Resultaten bekijken" at bounding box center [614, 306] width 651 height 33
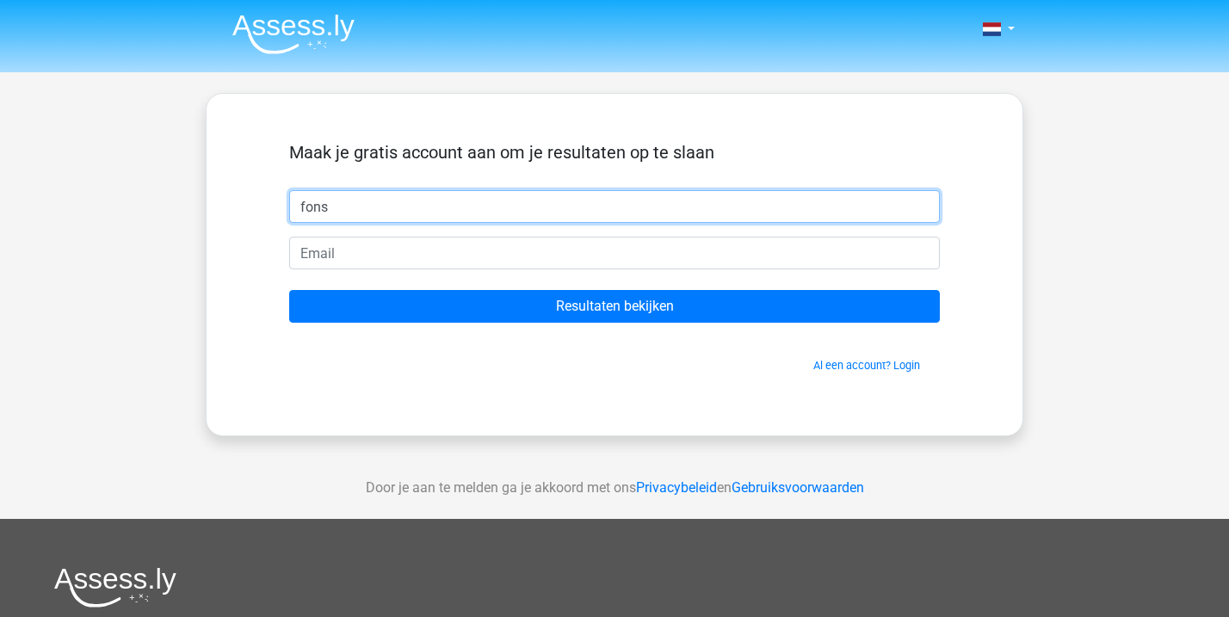
type input "fons"
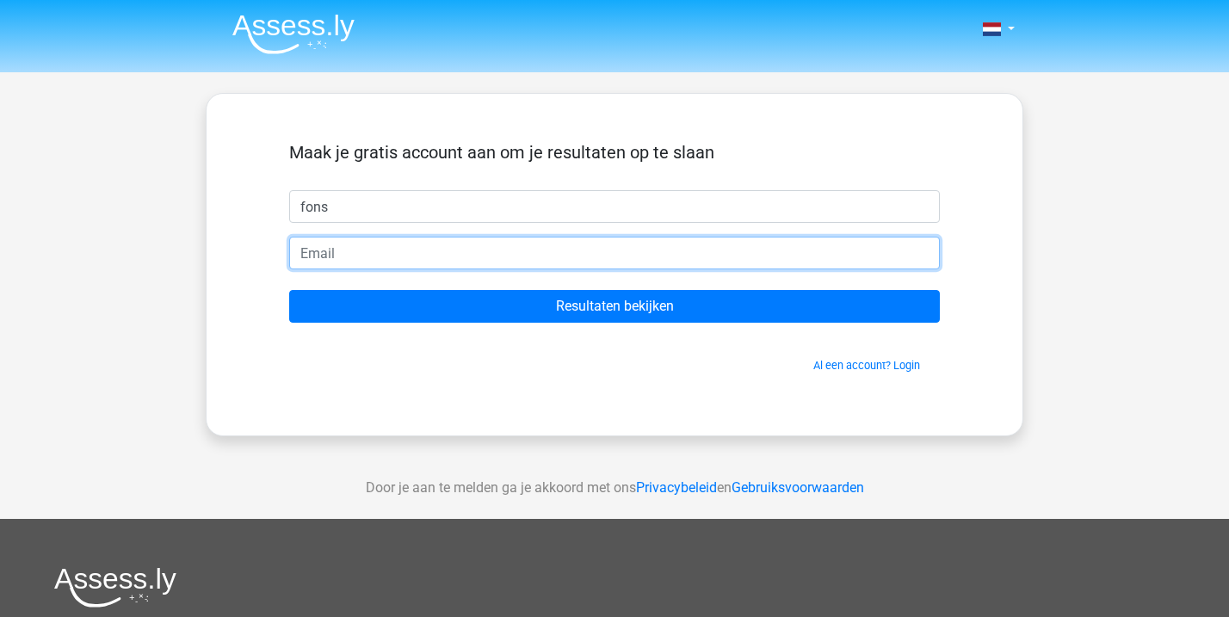
type input "[EMAIL_ADDRESS][DOMAIN_NAME]"
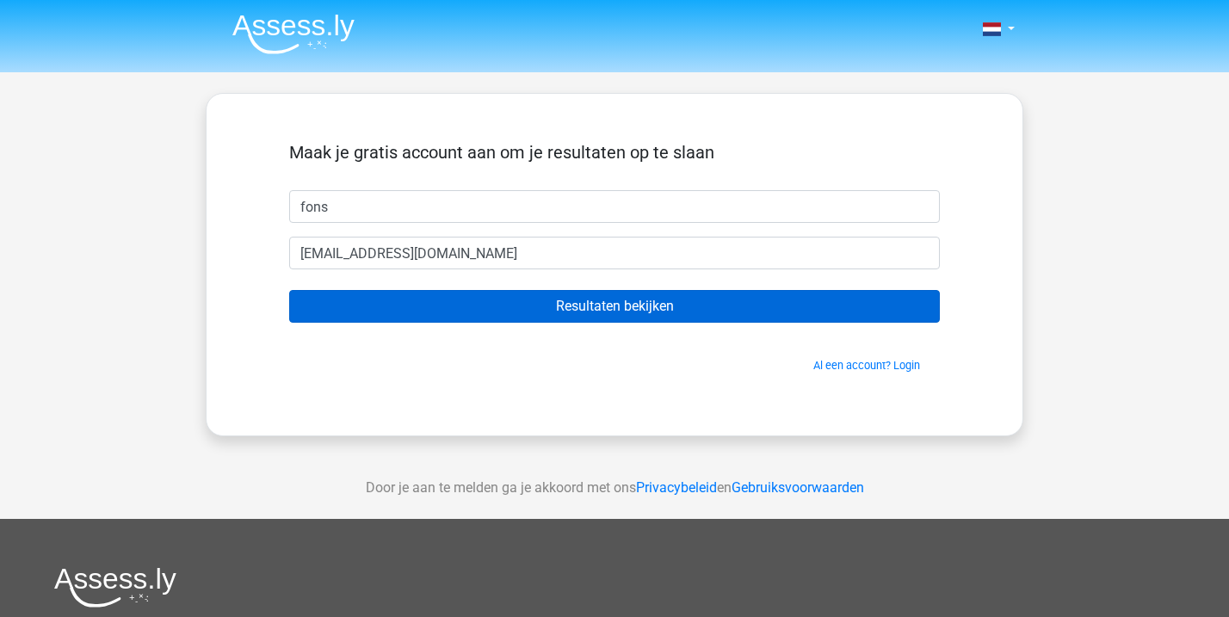
click at [547, 299] on input "Resultaten bekijken" at bounding box center [614, 306] width 651 height 33
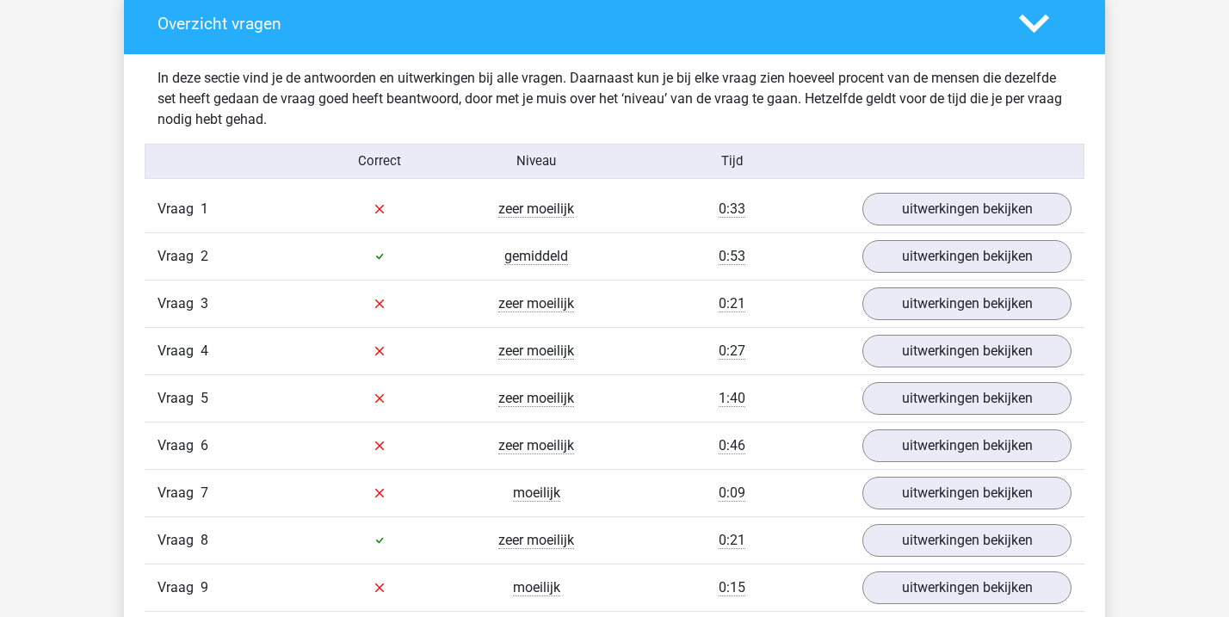
scroll to position [1786, 0]
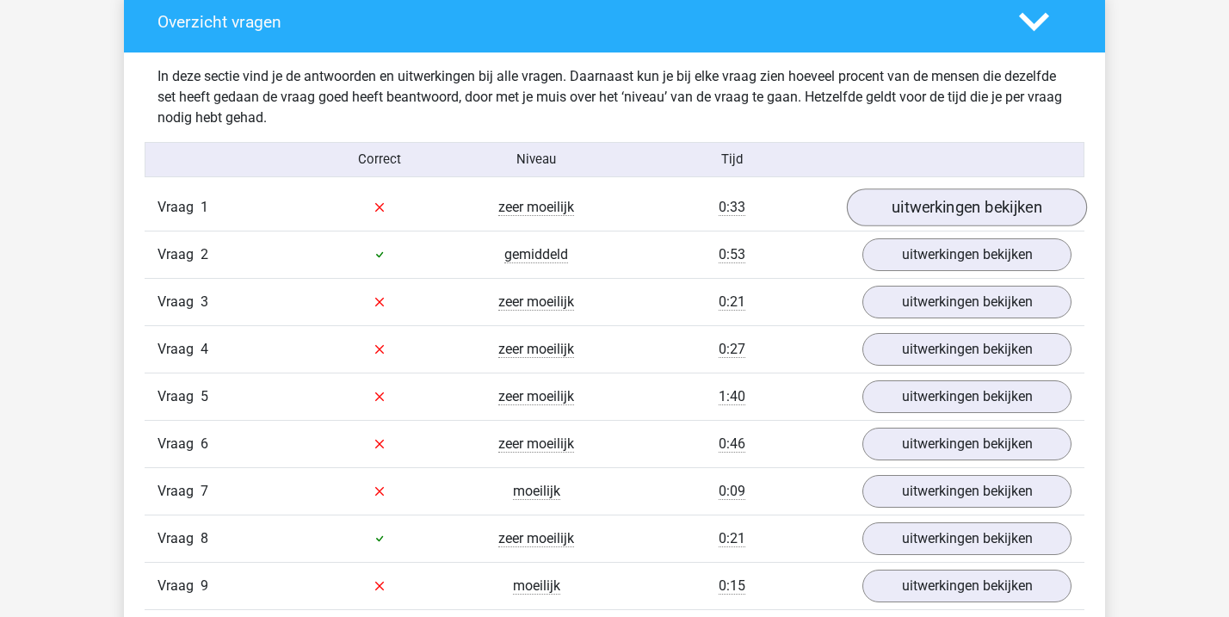
click at [933, 212] on link "uitwerkingen bekijken" at bounding box center [967, 207] width 240 height 38
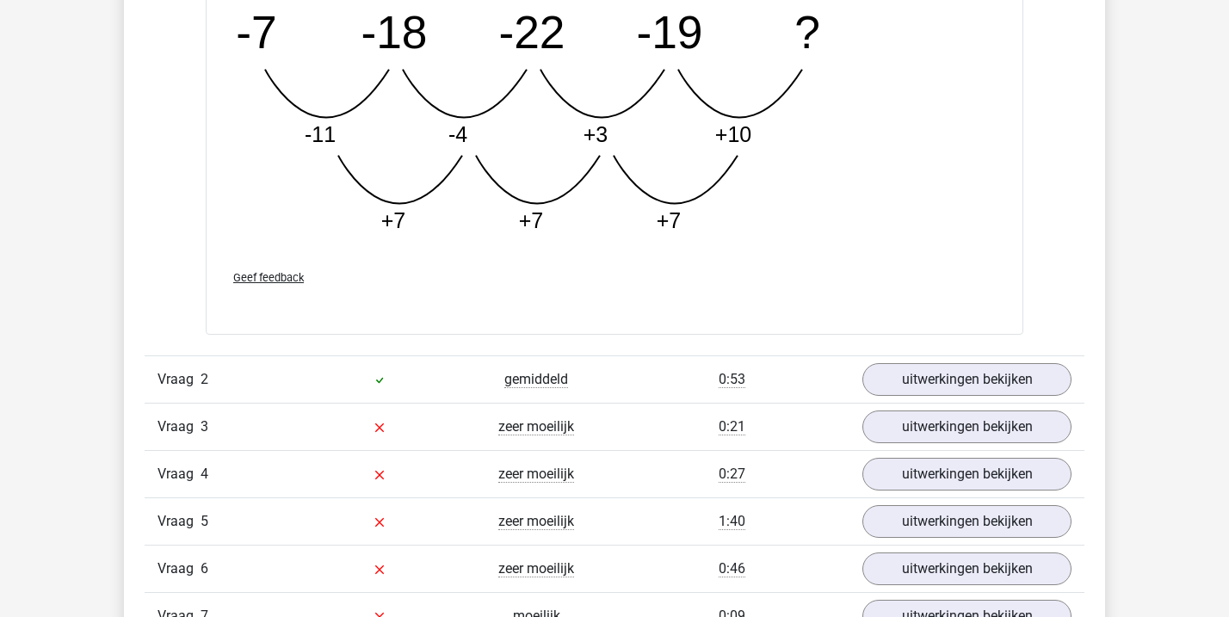
scroll to position [2557, 0]
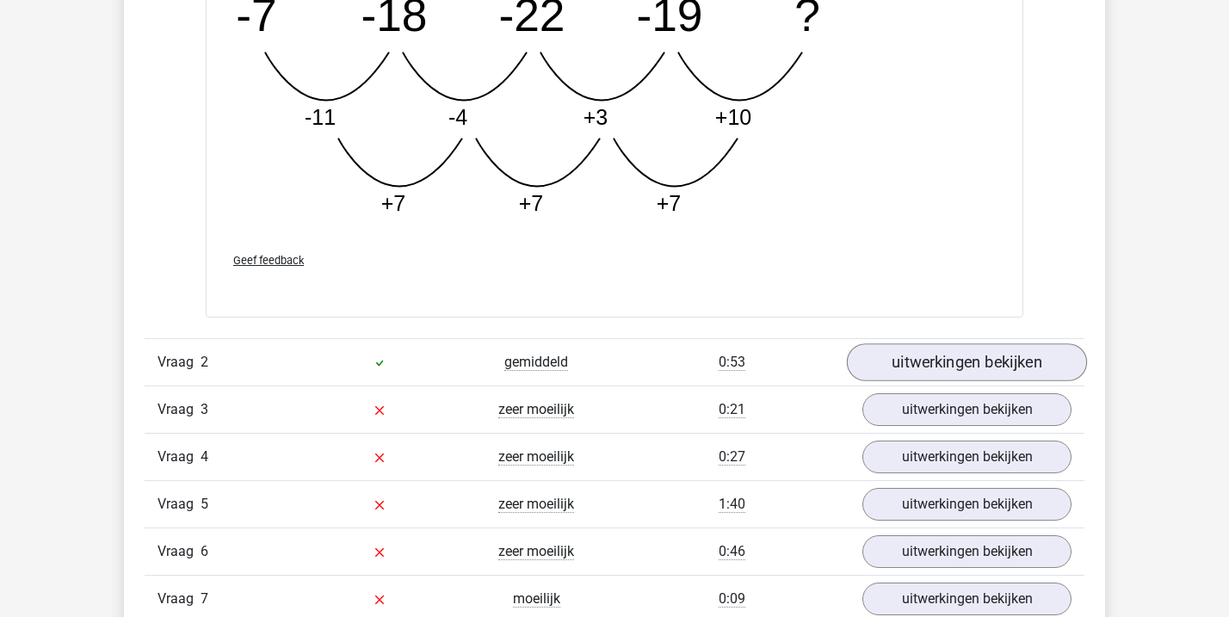
click at [910, 363] on link "uitwerkingen bekijken" at bounding box center [967, 363] width 240 height 38
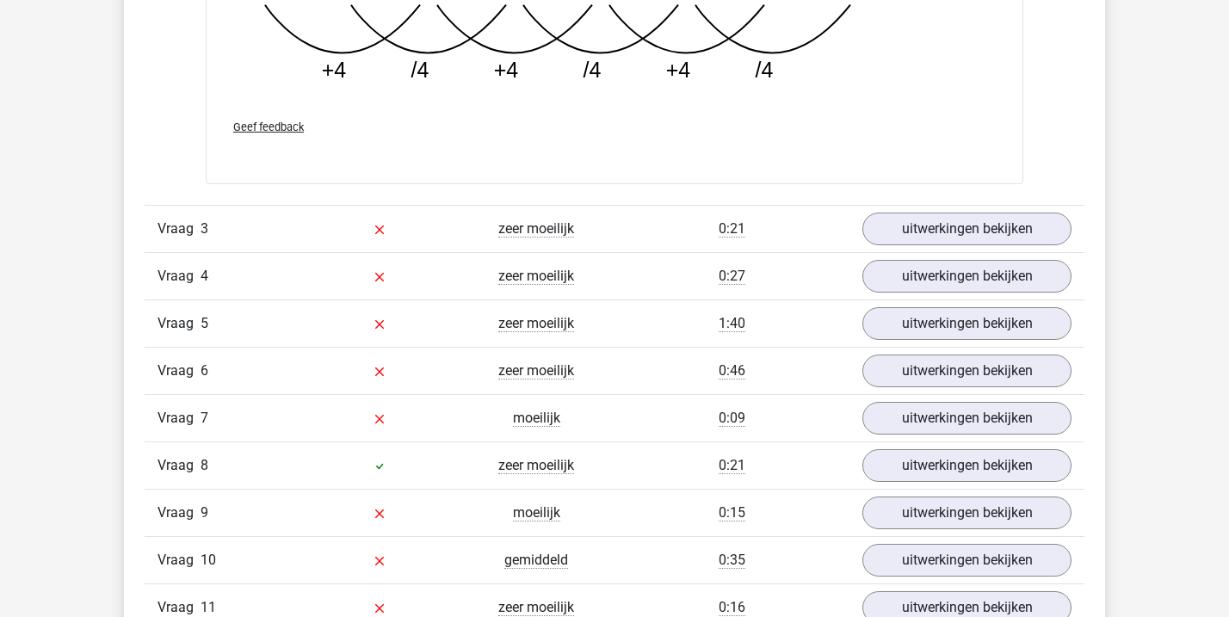
scroll to position [3575, 0]
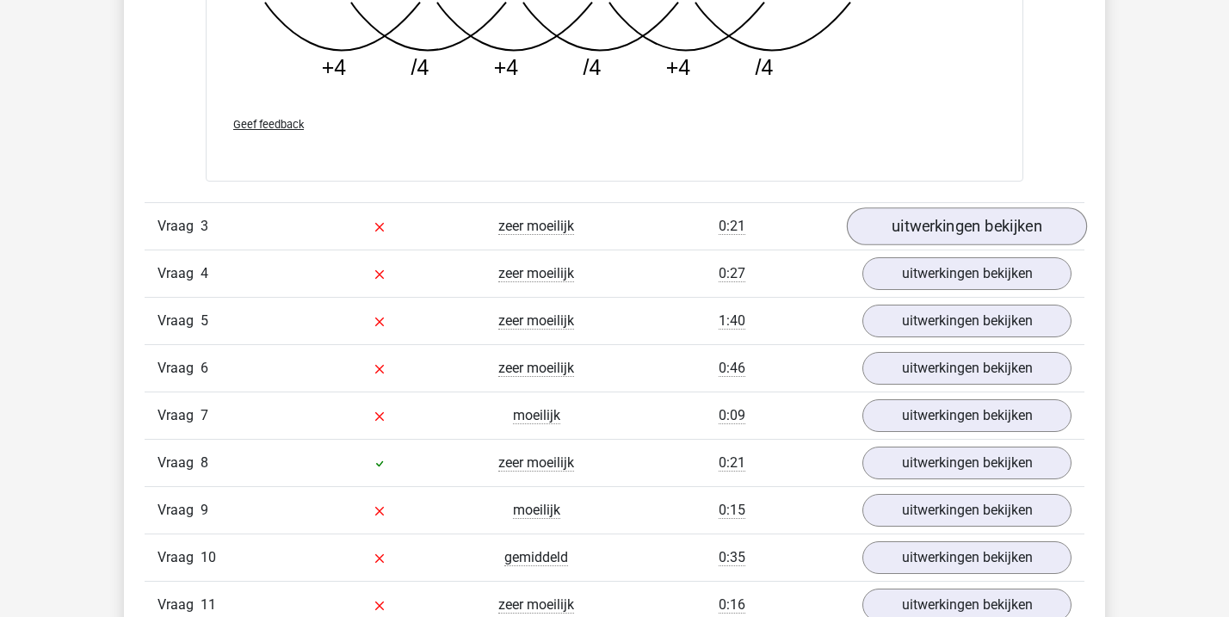
click at [901, 229] on link "uitwerkingen bekijken" at bounding box center [967, 226] width 240 height 38
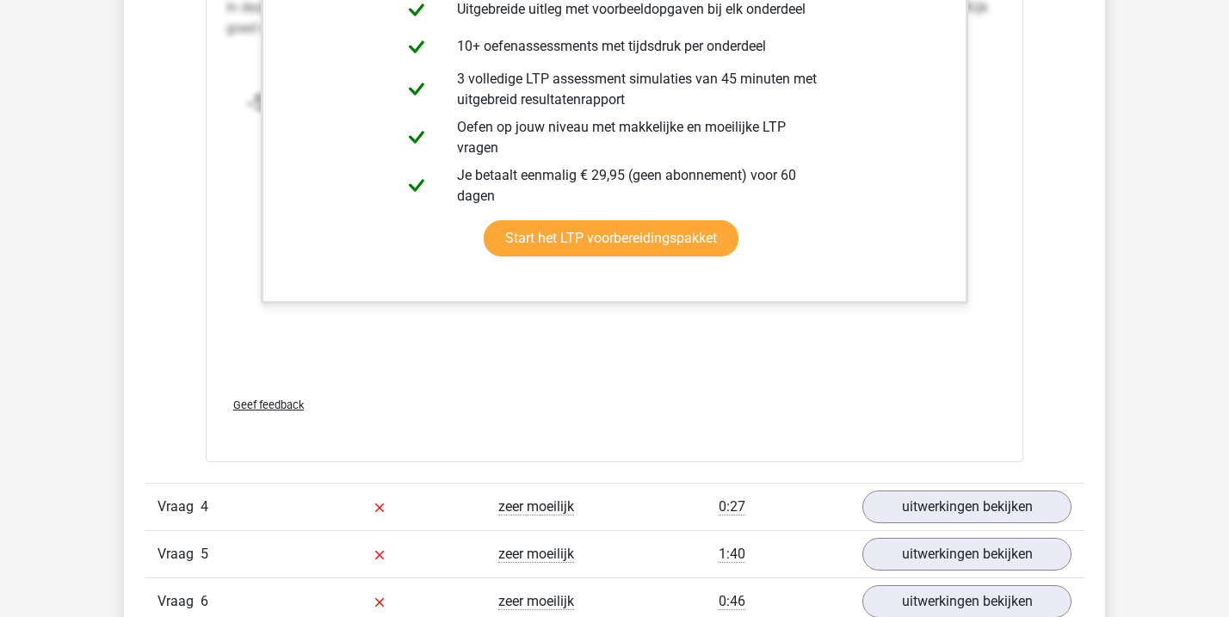
scroll to position [4409, 0]
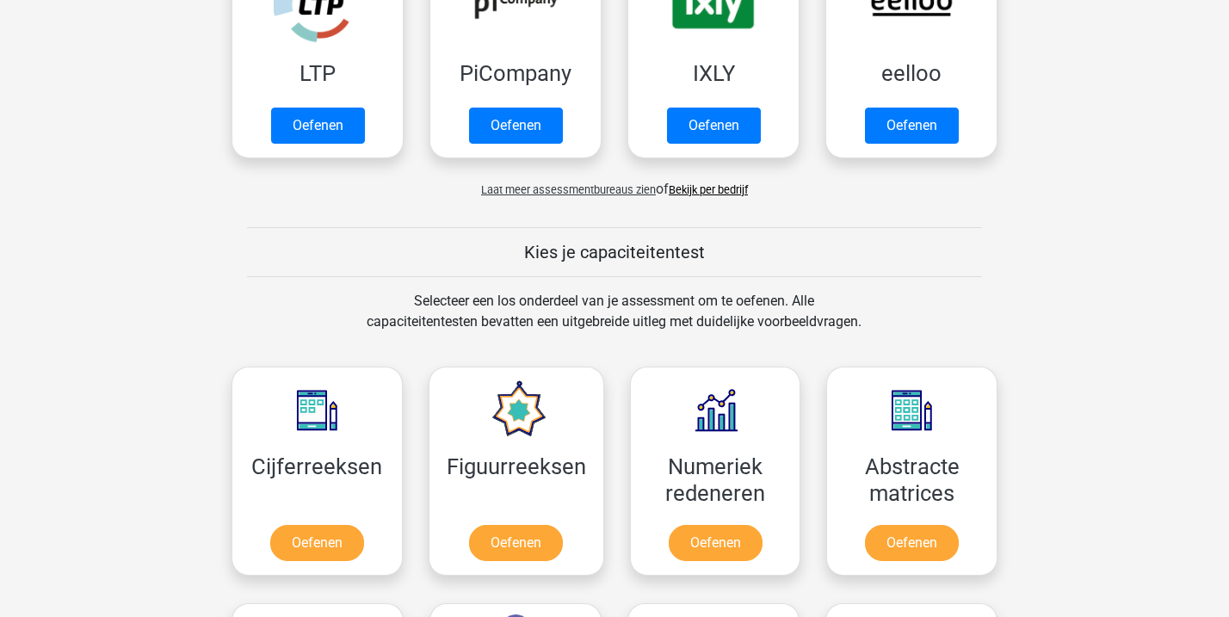
scroll to position [559, 0]
